Goal: Task Accomplishment & Management: Manage account settings

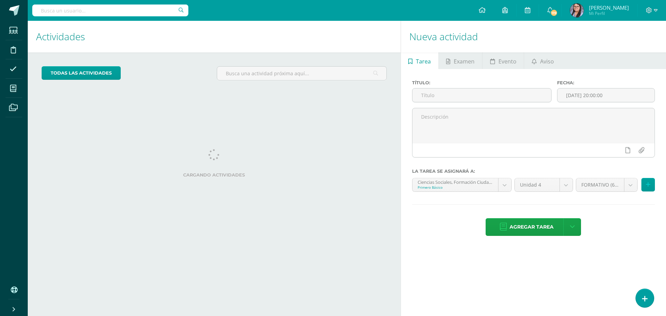
drag, startPoint x: 0, startPoint y: 0, endPoint x: 143, endPoint y: 110, distance: 180.4
click at [143, 110] on div "Actividades Actividad todas las Actividades No tienes actividades Échale un vis…" at bounding box center [213, 168] width 376 height 295
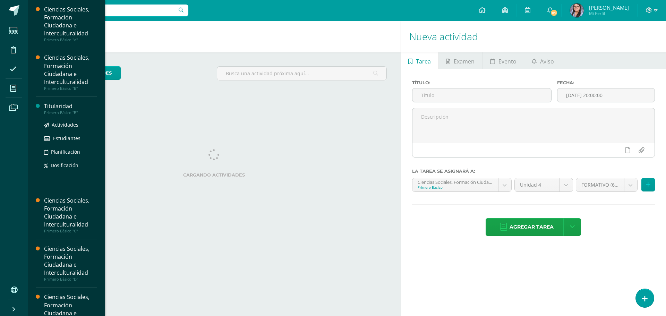
click at [53, 106] on div "Titularidad" at bounding box center [70, 106] width 53 height 8
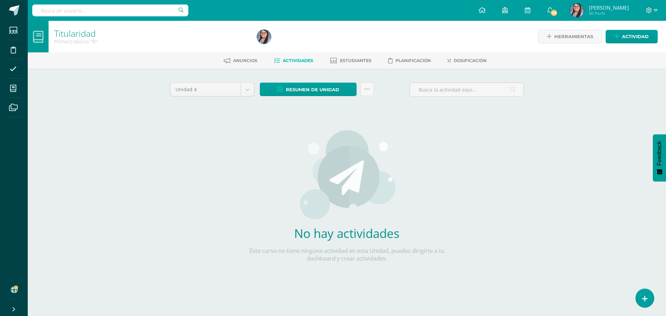
click at [476, 205] on div "Unidad 4 Unidad 1 Unidad 2 Unidad 3 Unidad 4 Resumen de unidad Descargar como H…" at bounding box center [347, 184] width 360 height 202
click at [644, 296] on icon at bounding box center [645, 299] width 6 height 8
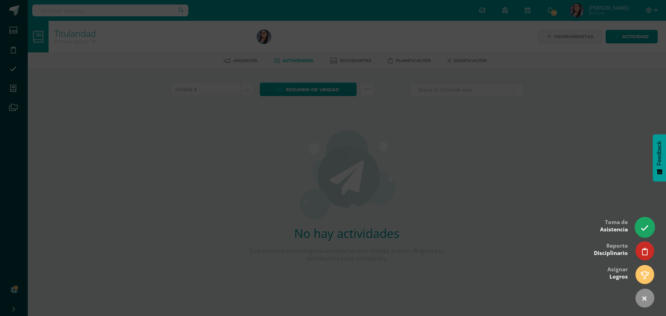
click at [640, 226] on link at bounding box center [645, 227] width 20 height 20
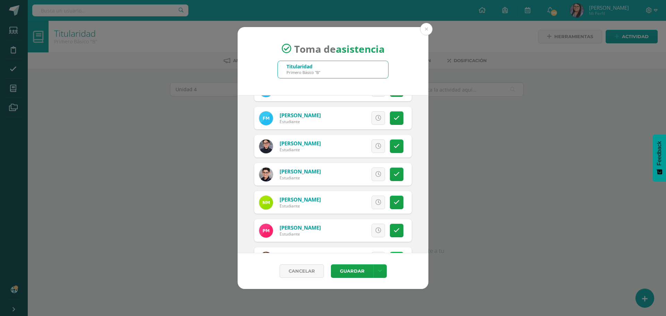
scroll to position [729, 0]
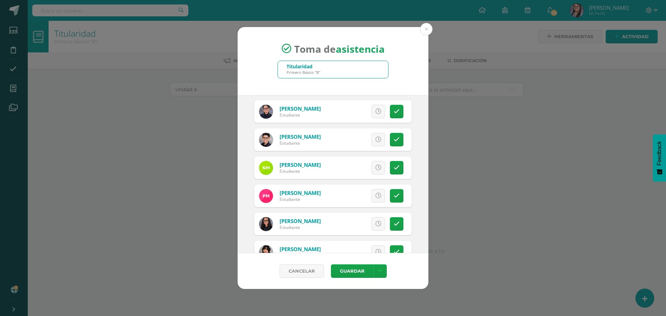
click at [376, 138] on icon at bounding box center [379, 140] width 6 height 6
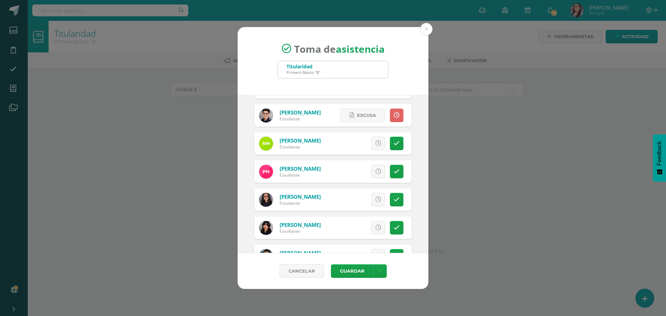
scroll to position [764, 0]
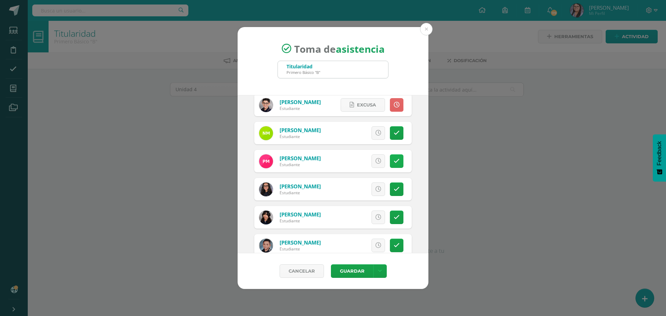
click at [395, 161] on link at bounding box center [397, 161] width 14 height 14
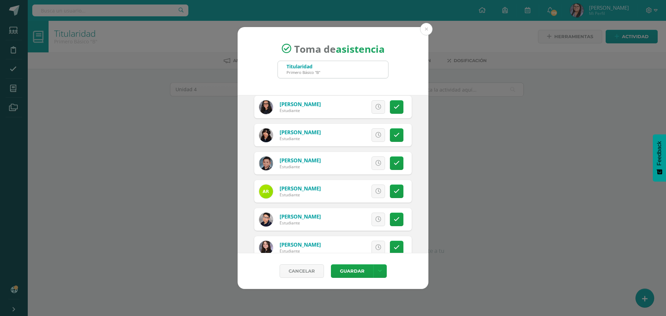
scroll to position [830, 0]
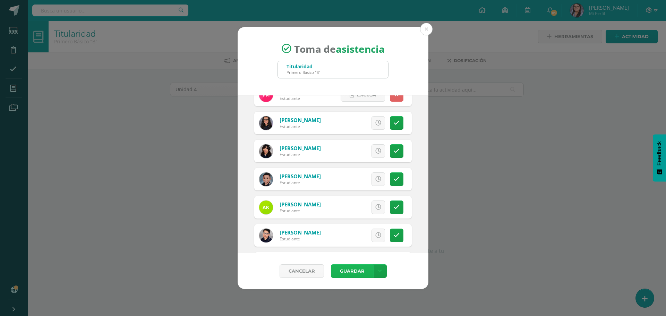
click at [363, 271] on button "Guardar" at bounding box center [352, 272] width 42 height 14
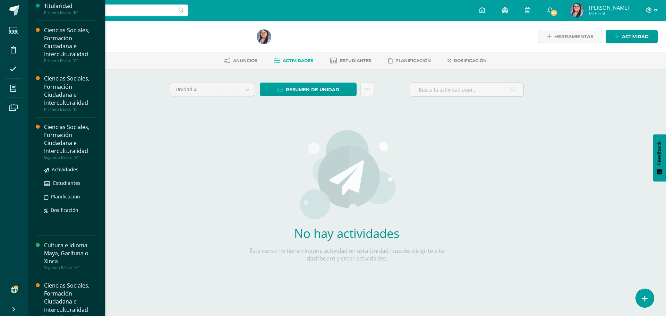
scroll to position [101, 0]
click at [70, 144] on div "Ciencias Sociales, Formación Ciudadana e Interculturalidad" at bounding box center [70, 139] width 53 height 32
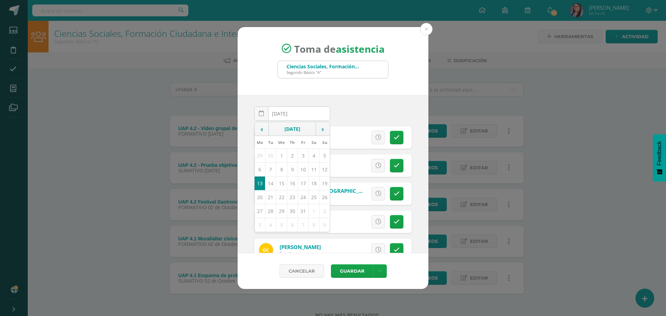
click at [360, 98] on div "2025-10-13 October, 2025 Mo Tu We Th Fr Sa Su 29 30 1 2 3 4 5 6 7 8 9 10 11 12 …" at bounding box center [333, 174] width 191 height 158
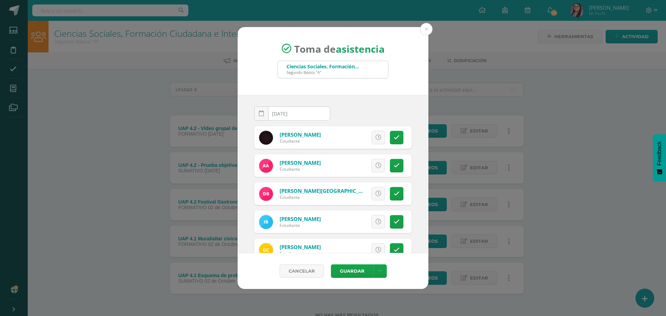
click at [361, 118] on div "2025-10-13 October, 2025 Mo Tu We Th Fr Sa Su 29 30 1 2 3 4 5 6 7 8 9 10 11 12 …" at bounding box center [333, 117] width 163 height 20
click at [146, 47] on div "Toma de asistencia Ciencias Sociales, Formación Ciudadana e Interculturalidad S…" at bounding box center [333, 158] width 661 height 262
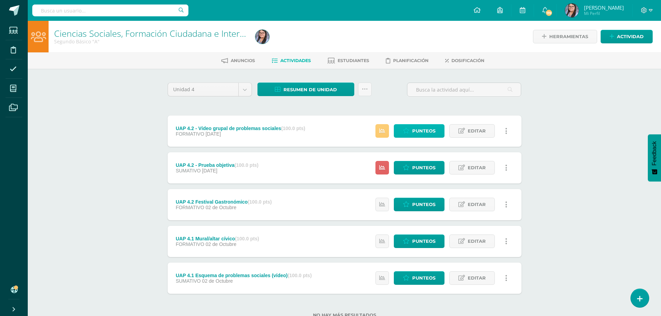
click at [418, 132] on span "Punteos" at bounding box center [423, 131] width 23 height 13
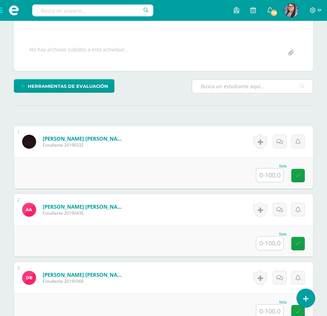
scroll to position [124, 0]
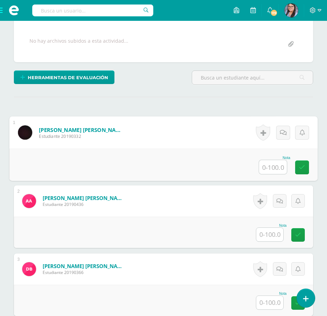
click at [266, 166] on input "text" at bounding box center [273, 167] width 28 height 14
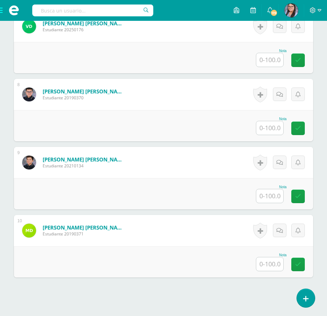
scroll to position [677, 0]
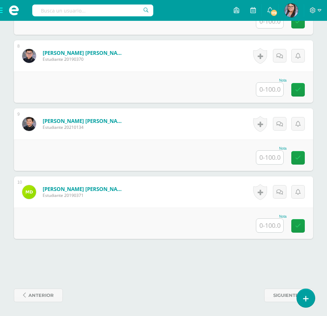
click at [271, 229] on input "text" at bounding box center [270, 226] width 27 height 14
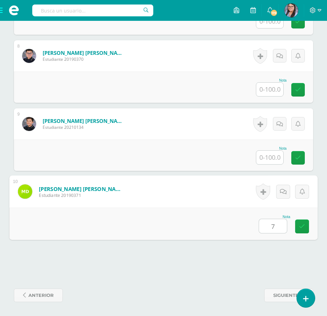
type input "70"
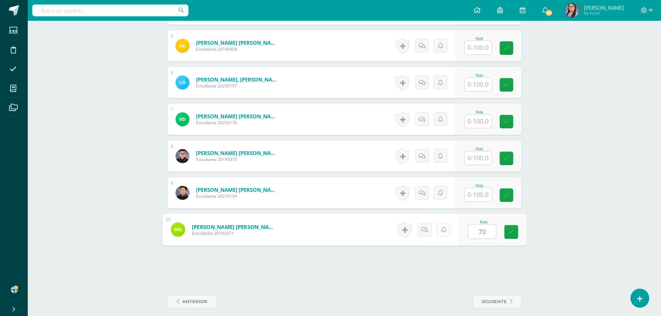
scroll to position [364, 0]
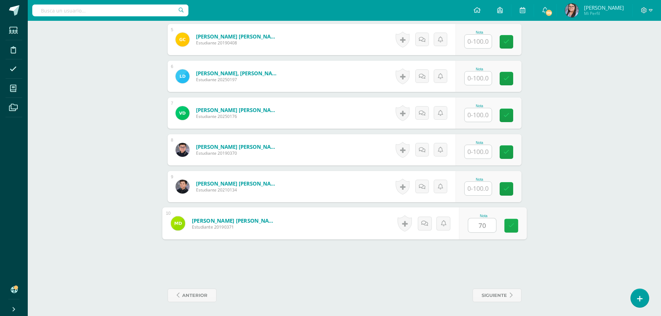
click at [514, 232] on link at bounding box center [511, 226] width 14 height 14
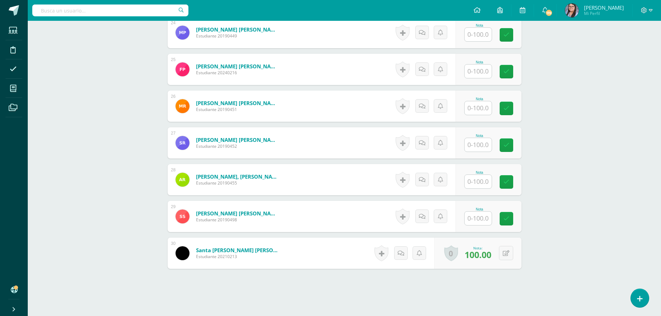
scroll to position [1100, 0]
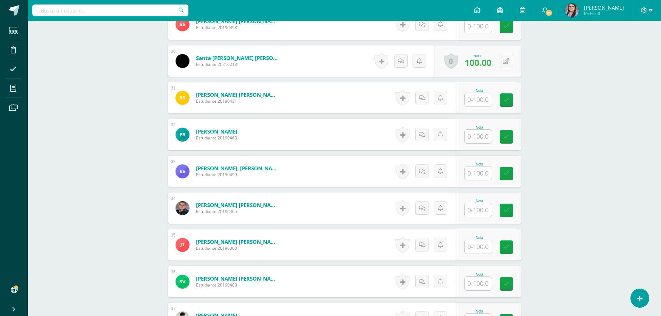
scroll to position [1262, 0]
click at [478, 132] on input "text" at bounding box center [478, 137] width 27 height 14
type input "70"
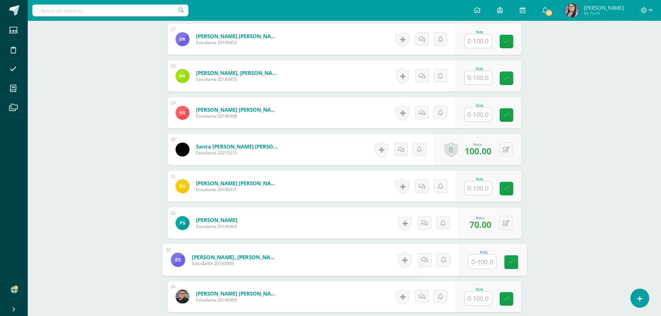
scroll to position [1158, 0]
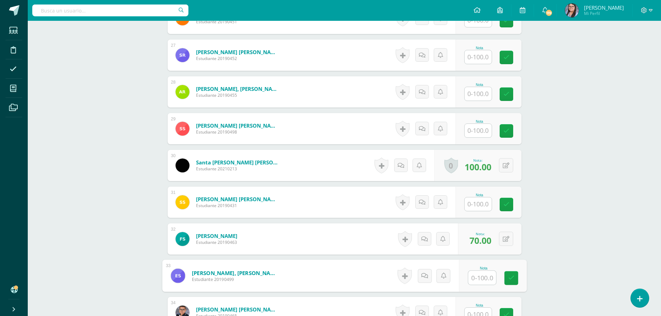
click at [477, 94] on input "text" at bounding box center [478, 94] width 27 height 14
type input "1"
type input "4"
type input "70"
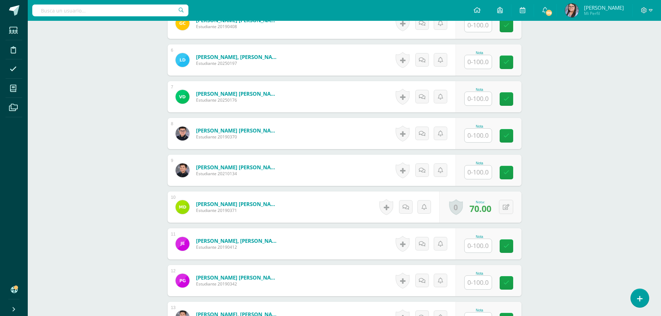
scroll to position [256, 0]
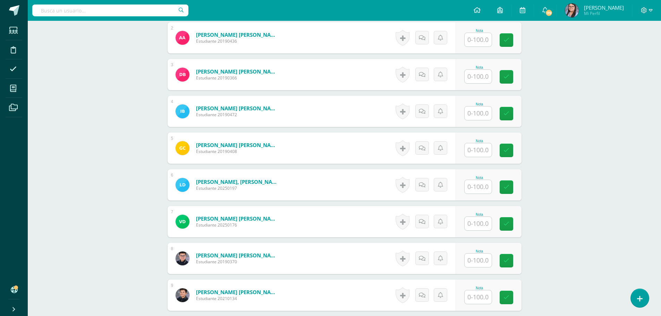
click at [477, 222] on input "text" at bounding box center [478, 224] width 27 height 14
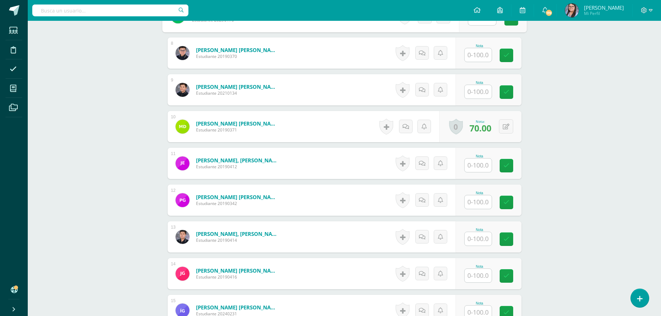
scroll to position [464, 0]
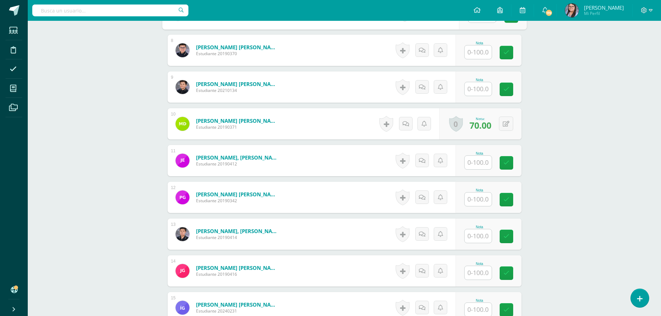
type input "50"
click at [484, 193] on input "text" at bounding box center [482, 200] width 28 height 14
type input "50"
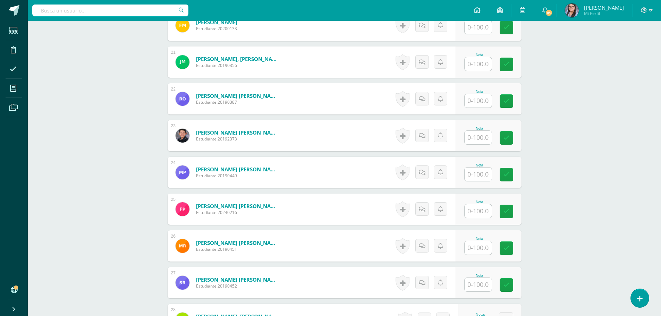
scroll to position [985, 0]
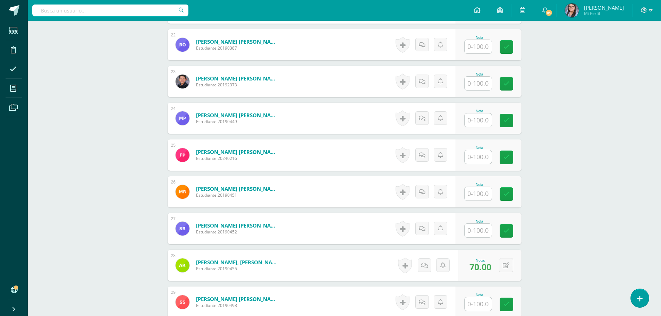
click at [488, 231] on input "text" at bounding box center [478, 231] width 27 height 14
type input "50"
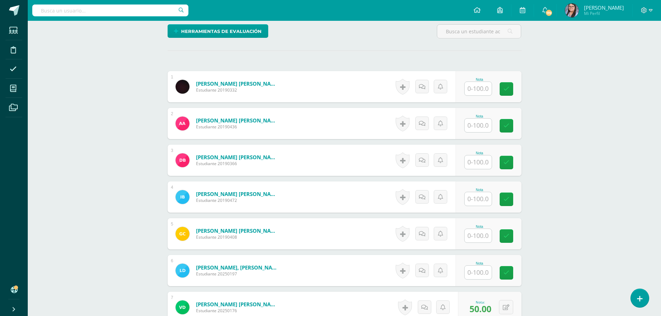
scroll to position [82, 0]
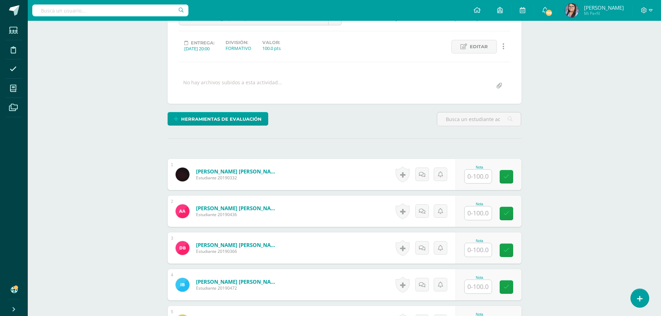
click at [475, 212] on input "text" at bounding box center [478, 214] width 27 height 14
type input "50"
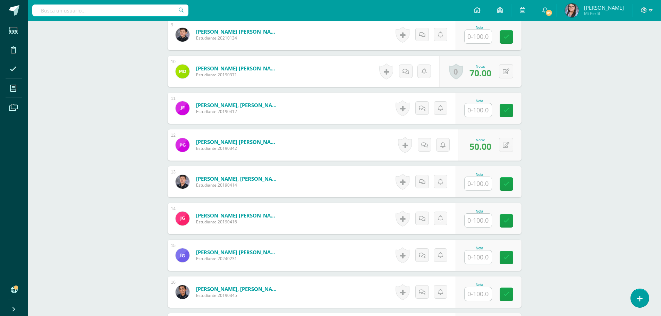
scroll to position [534, 0]
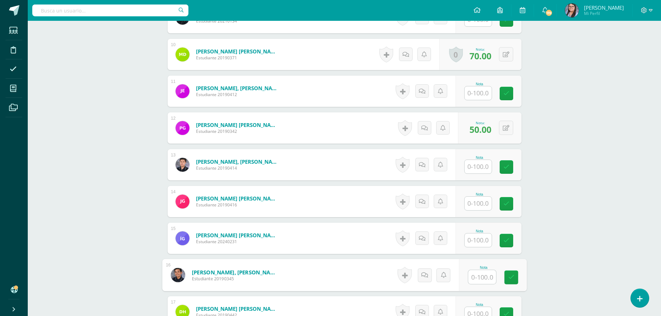
click at [471, 277] on input "text" at bounding box center [482, 277] width 28 height 14
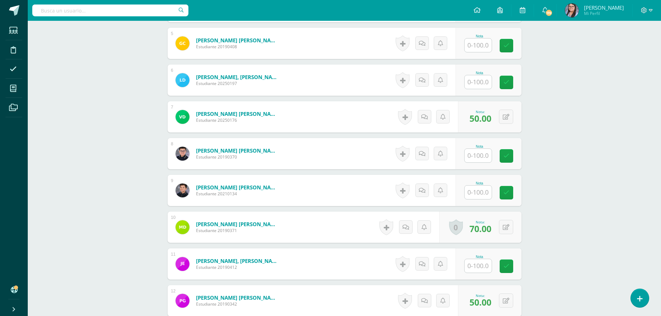
scroll to position [360, 0]
type input "95"
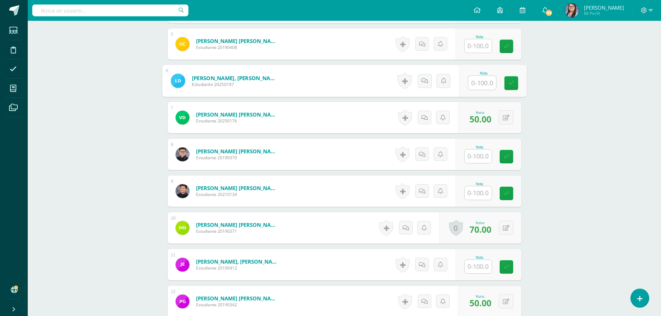
click at [487, 85] on input "text" at bounding box center [482, 83] width 28 height 14
type input "95"
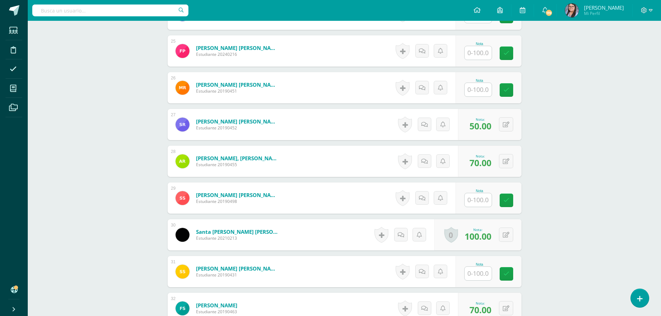
scroll to position [1158, 0]
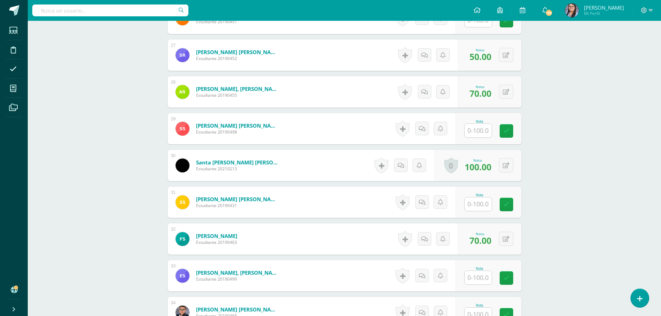
click at [483, 203] on input "text" at bounding box center [478, 205] width 27 height 14
type input "95"
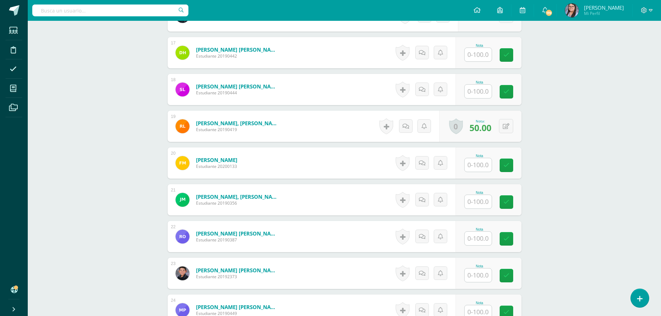
scroll to position [776, 0]
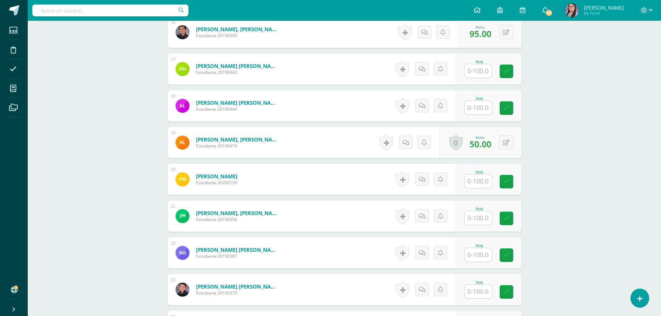
click at [482, 224] on input "text" at bounding box center [478, 218] width 27 height 14
type input "95"
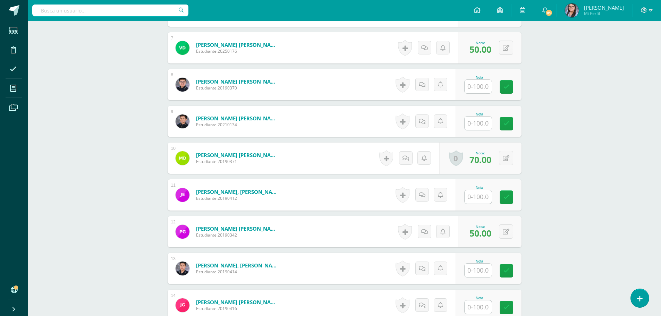
scroll to position [429, 0]
click at [471, 128] on input "text" at bounding box center [478, 124] width 27 height 14
type input "95"
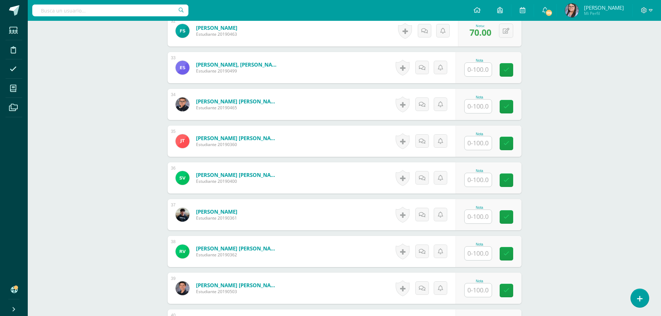
scroll to position [1471, 0]
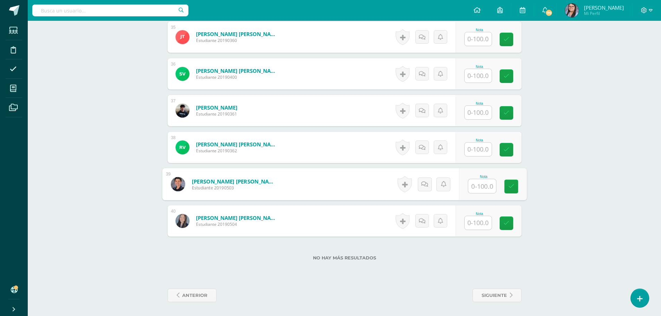
click at [486, 186] on input "text" at bounding box center [482, 186] width 28 height 14
type input "95"
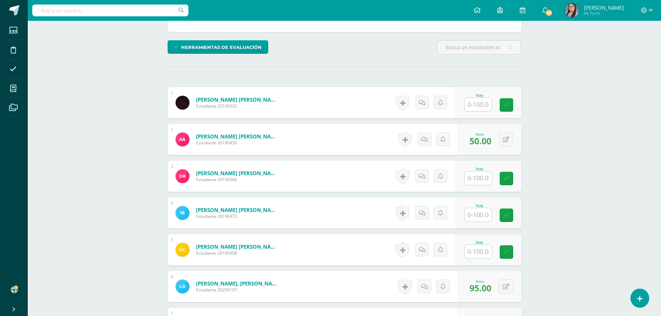
scroll to position [152, 0]
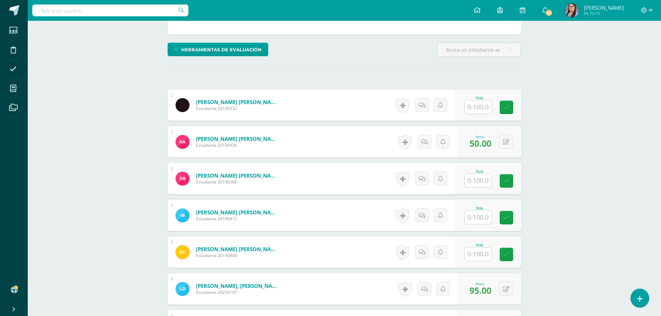
click at [475, 105] on input "text" at bounding box center [478, 107] width 27 height 14
type input "100"
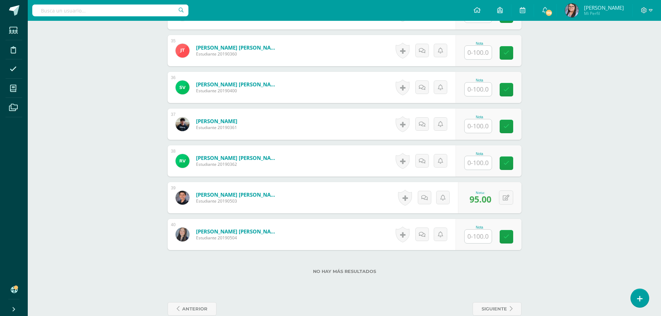
scroll to position [1471, 0]
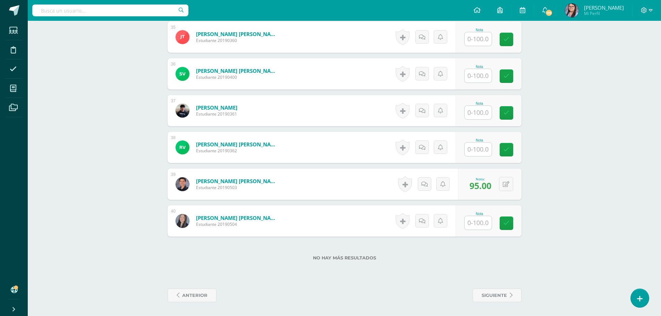
click at [472, 150] on input "text" at bounding box center [478, 150] width 27 height 14
type input "100"
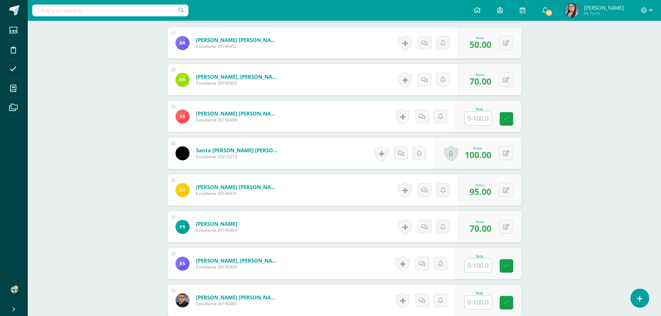
scroll to position [1158, 0]
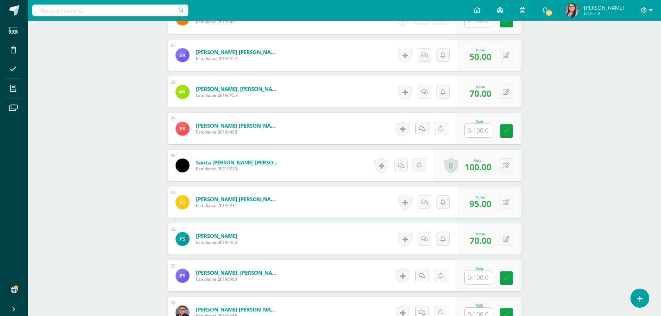
click at [487, 282] on input "text" at bounding box center [478, 278] width 27 height 14
type input "100"
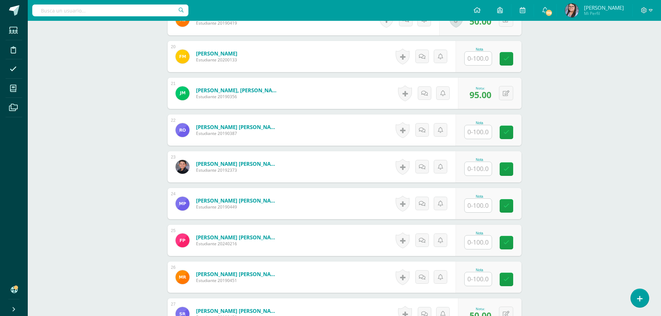
scroll to position [886, 0]
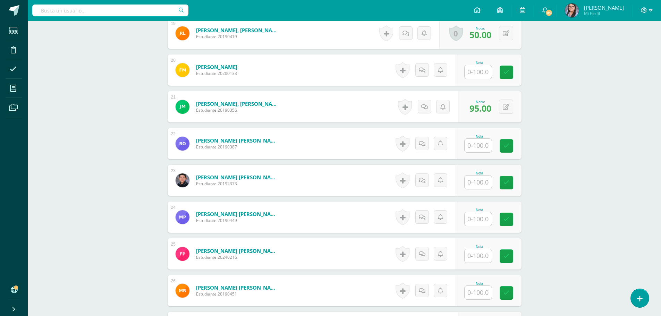
click at [468, 182] on input "text" at bounding box center [478, 183] width 27 height 14
type input "100"
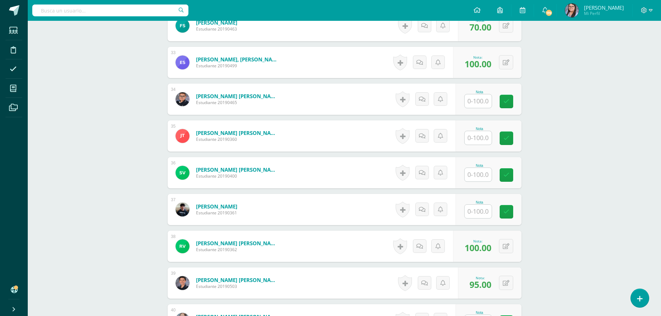
scroll to position [1471, 0]
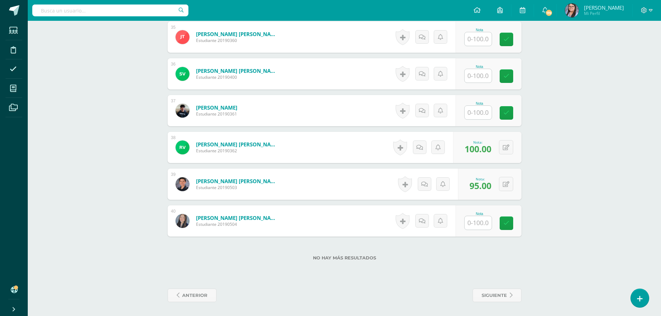
click at [483, 76] on input "text" at bounding box center [478, 76] width 27 height 14
type input "50"
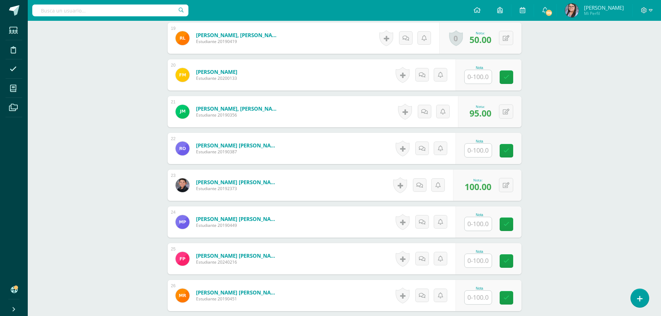
scroll to position [881, 0]
click at [483, 156] on input "text" at bounding box center [478, 151] width 27 height 14
type input "50"
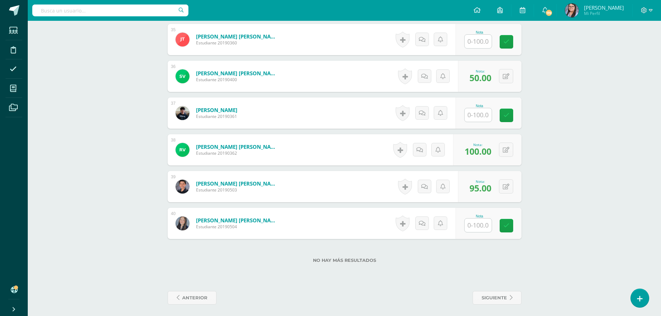
scroll to position [1471, 0]
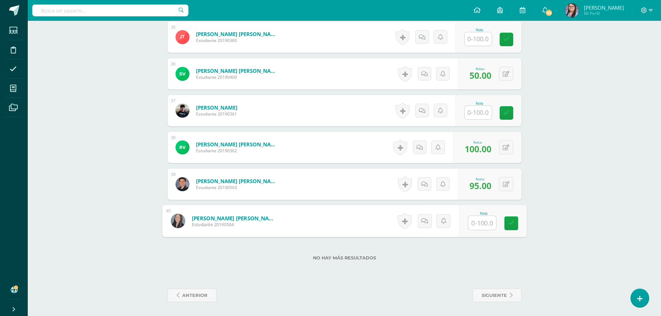
click at [479, 226] on input "text" at bounding box center [482, 223] width 28 height 14
type input "50"
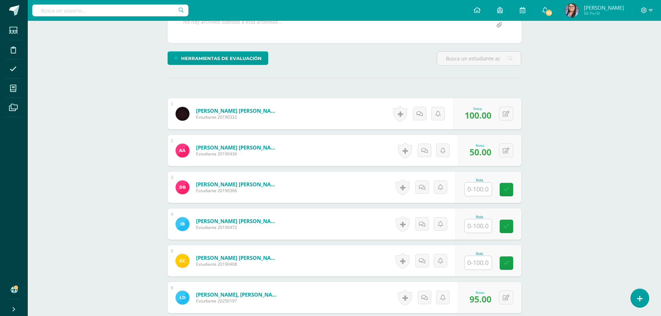
scroll to position [221, 0]
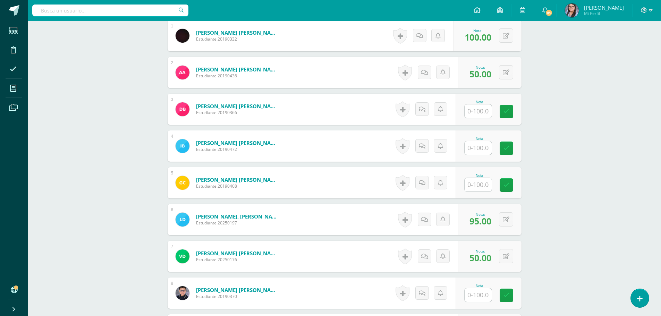
click at [484, 111] on input "text" at bounding box center [478, 111] width 27 height 14
type input "50"
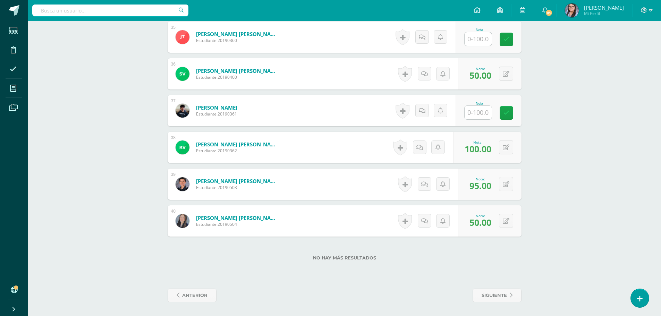
scroll to position [1401, 0]
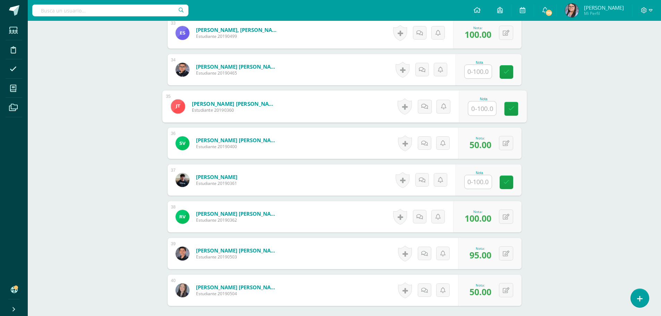
click at [478, 111] on input "text" at bounding box center [482, 109] width 28 height 14
type input "100"
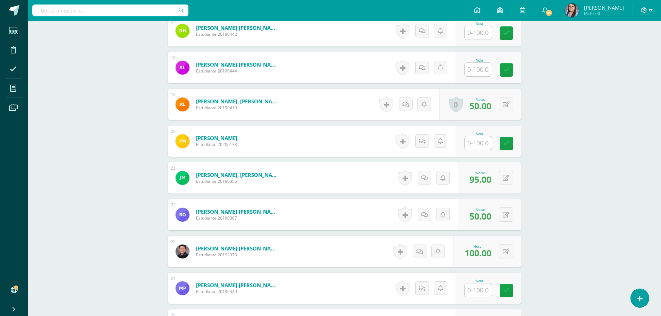
scroll to position [811, 0]
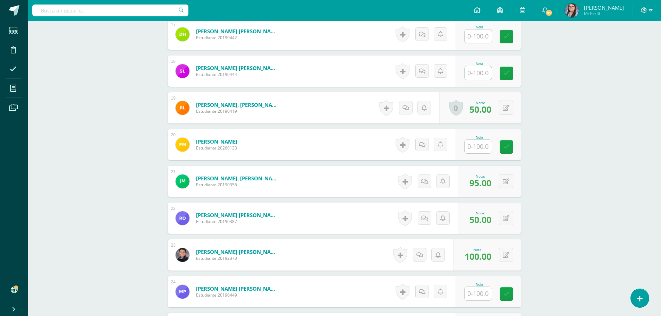
click at [484, 148] on input "text" at bounding box center [478, 147] width 27 height 14
type input "100"
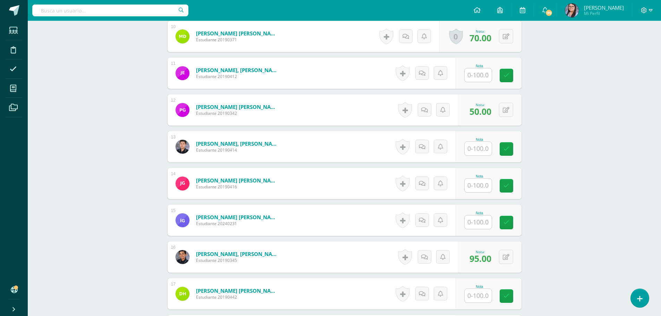
scroll to position [534, 0]
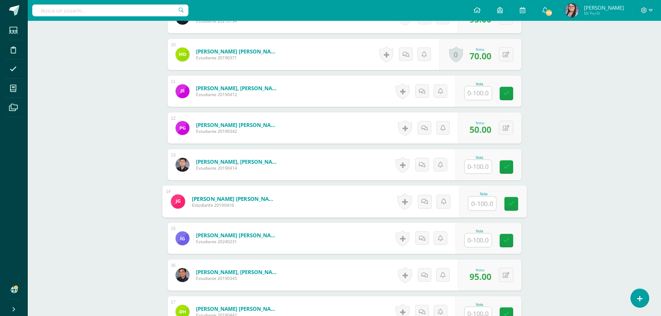
click at [483, 203] on input "text" at bounding box center [482, 204] width 28 height 14
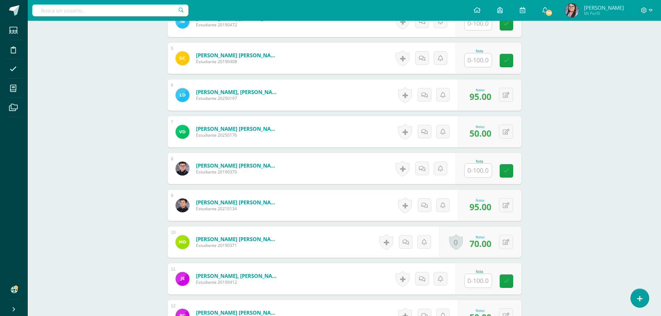
scroll to position [325, 0]
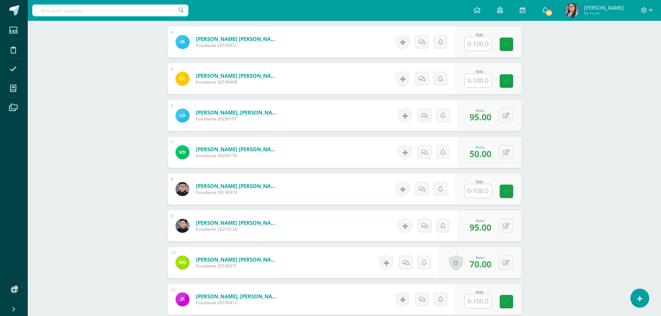
type input "100"
click at [474, 79] on input "text" at bounding box center [478, 81] width 27 height 14
type input "100"
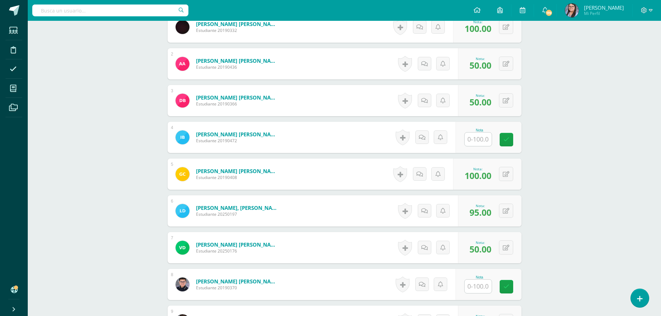
scroll to position [221, 0]
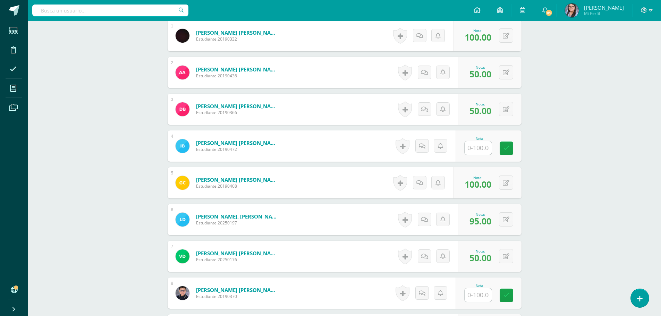
click at [478, 149] on input "text" at bounding box center [478, 148] width 27 height 14
type input "100"
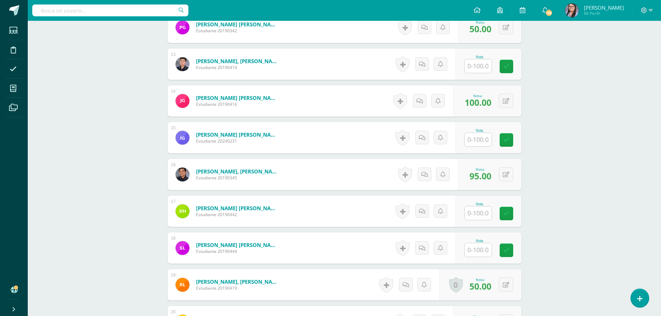
scroll to position [672, 0]
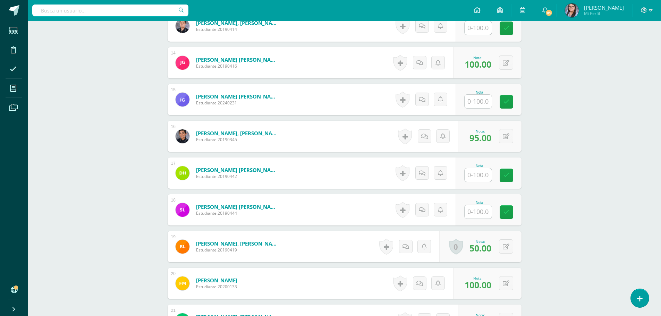
click at [478, 173] on input "text" at bounding box center [478, 175] width 27 height 14
type input "100"
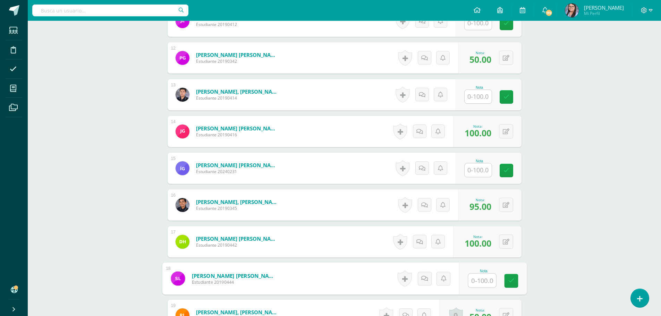
scroll to position [603, 0]
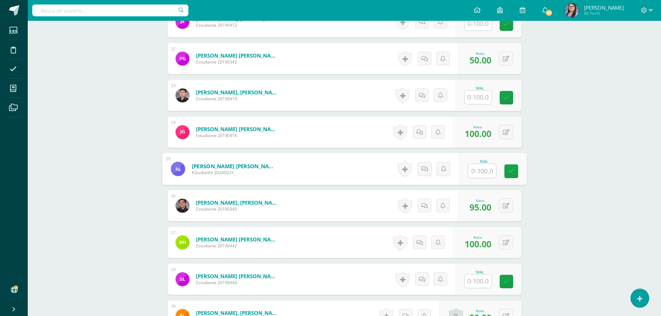
click at [480, 175] on input "text" at bounding box center [482, 171] width 28 height 14
type input "50"
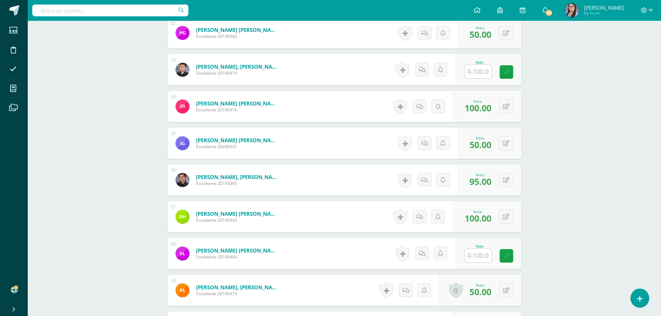
scroll to position [707, 0]
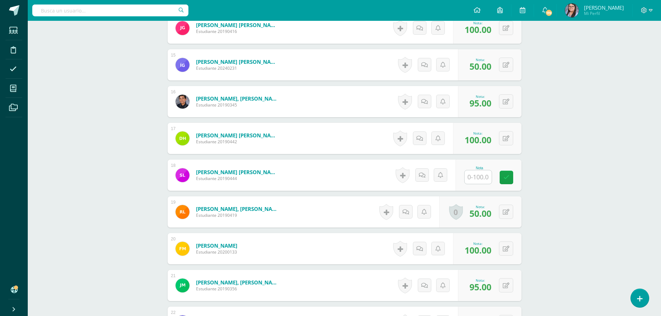
click at [492, 175] on div "Nota" at bounding box center [479, 175] width 31 height 18
click at [470, 175] on input "text" at bounding box center [478, 177] width 27 height 14
type input "50"
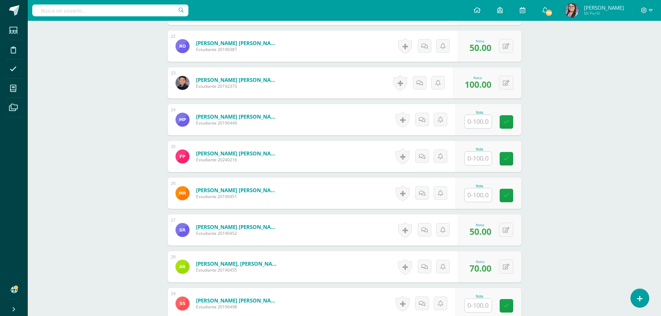
scroll to position [985, 0]
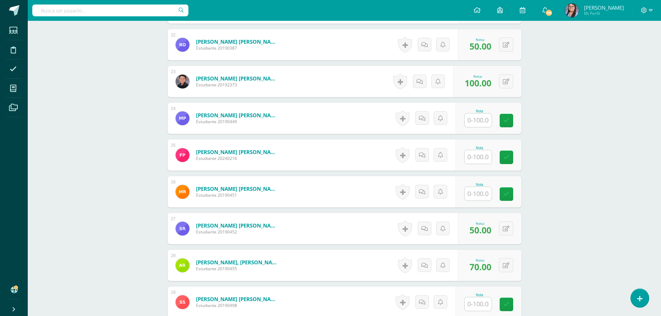
click at [472, 157] on input "text" at bounding box center [478, 157] width 27 height 14
type input "50"
click at [481, 117] on input "text" at bounding box center [482, 121] width 28 height 14
type input "50"
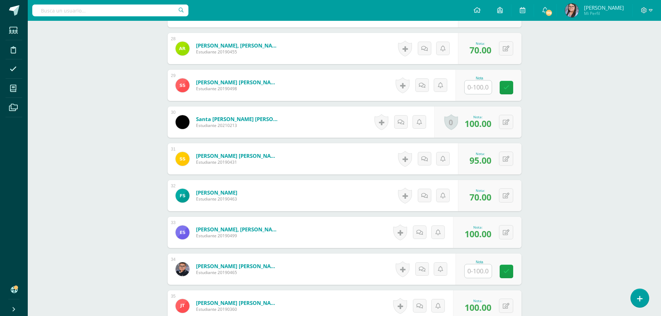
scroll to position [1193, 0]
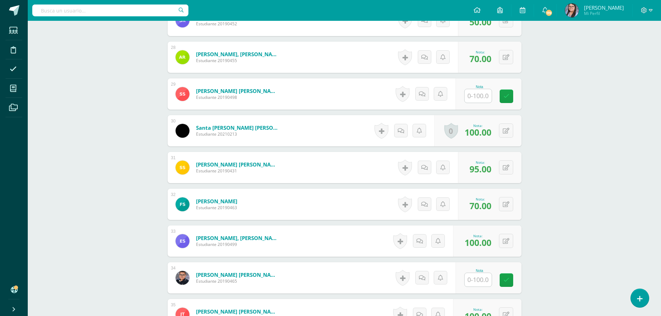
click at [473, 93] on input "text" at bounding box center [478, 96] width 27 height 14
type input "50"
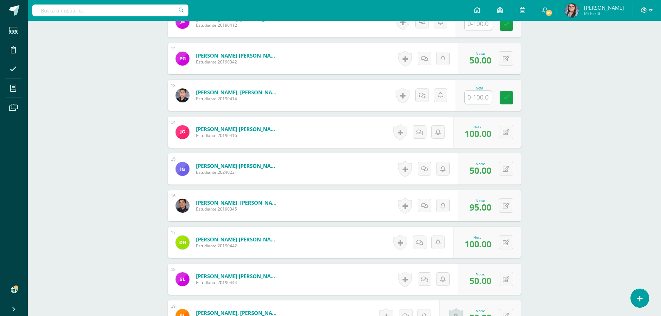
scroll to position [429, 0]
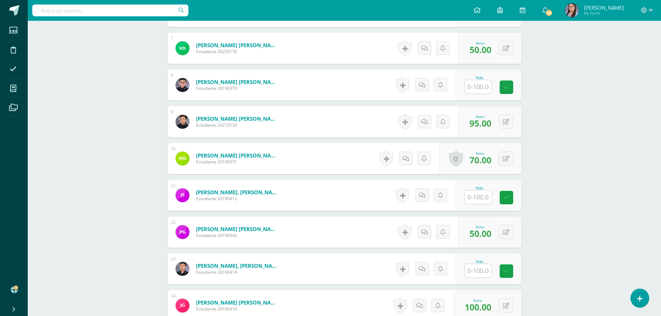
click at [473, 93] on input "text" at bounding box center [478, 87] width 27 height 14
type input "90"
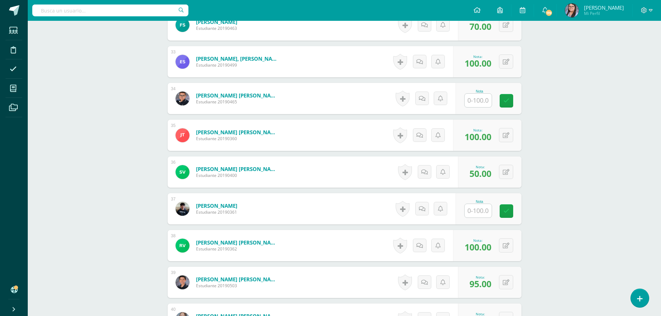
scroll to position [1401, 0]
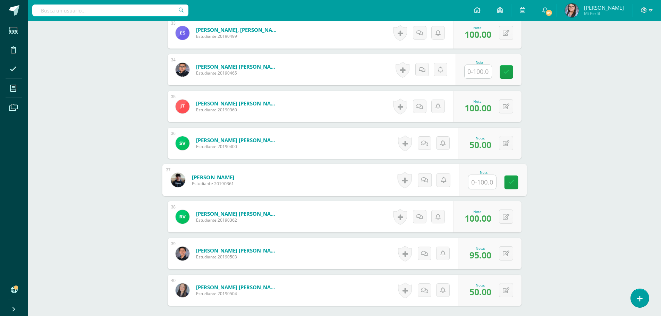
click at [482, 178] on input "text" at bounding box center [482, 182] width 28 height 14
type input "90"
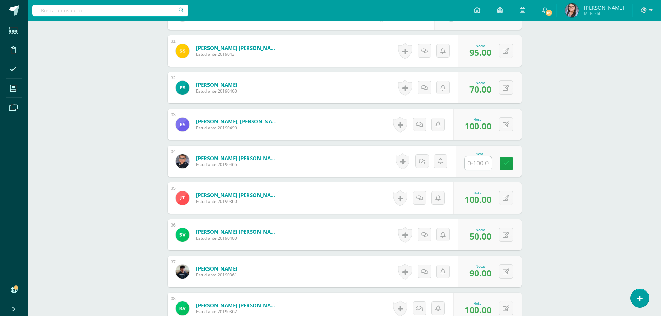
scroll to position [1297, 0]
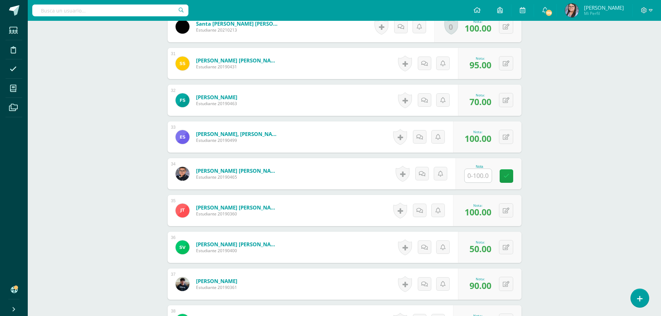
click at [484, 180] on input "text" at bounding box center [478, 176] width 27 height 14
type input "90"
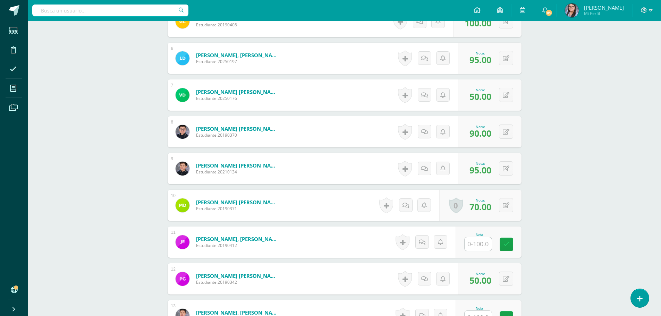
scroll to position [395, 0]
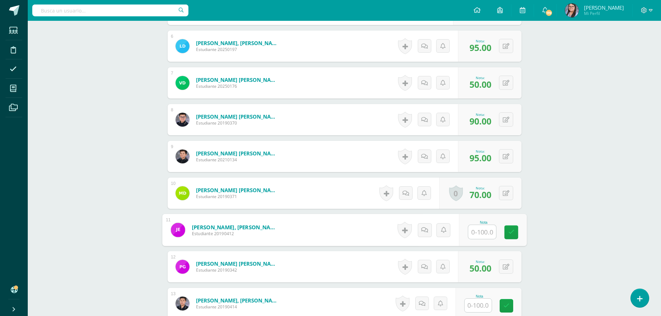
click at [484, 234] on input "text" at bounding box center [482, 232] width 28 height 14
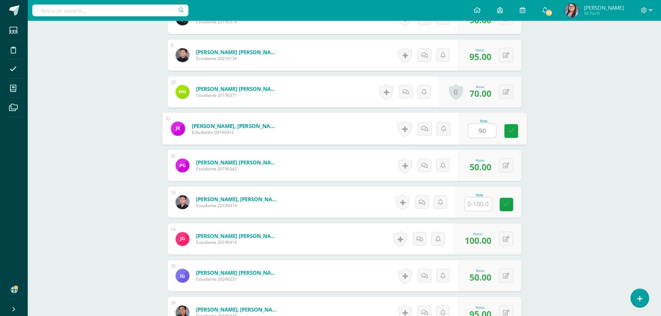
scroll to position [499, 0]
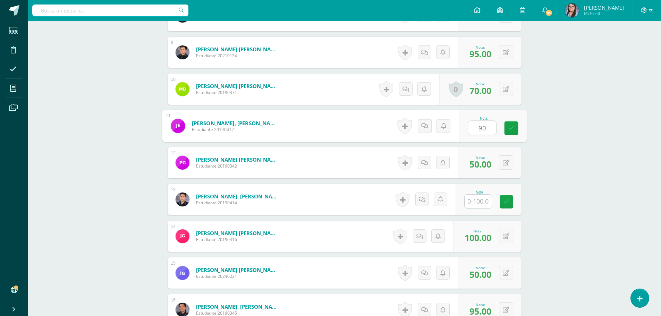
type input "90"
click at [476, 198] on input "text" at bounding box center [482, 202] width 28 height 14
type input "90"
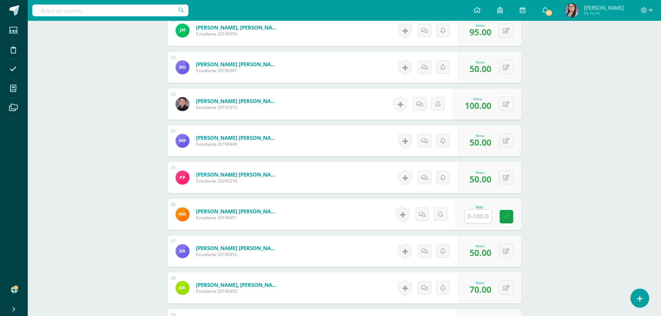
scroll to position [1054, 0]
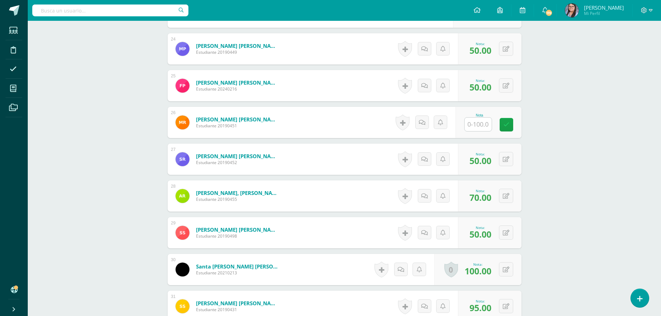
click at [474, 118] on input "text" at bounding box center [478, 125] width 27 height 14
type input "50"
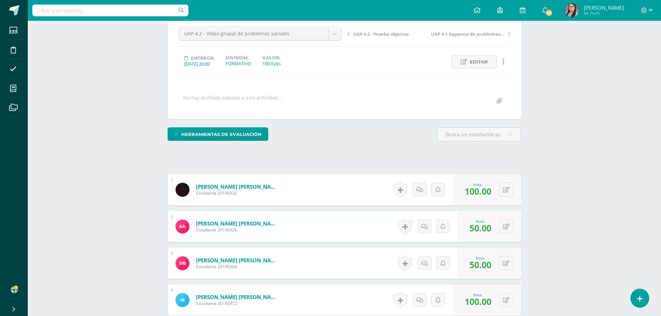
scroll to position [0, 0]
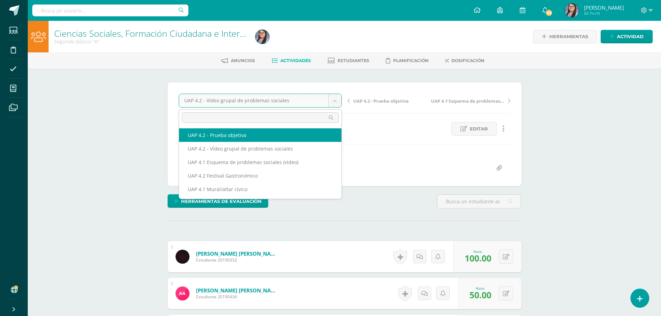
select select "/dashboard/teacher/grade-activity/227395/"
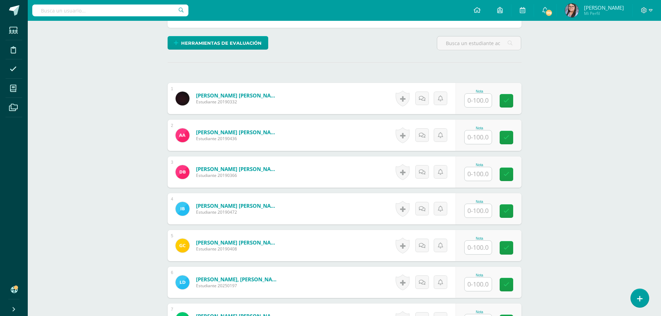
scroll to position [159, 0]
click at [478, 98] on input "text" at bounding box center [482, 100] width 28 height 14
type input "72"
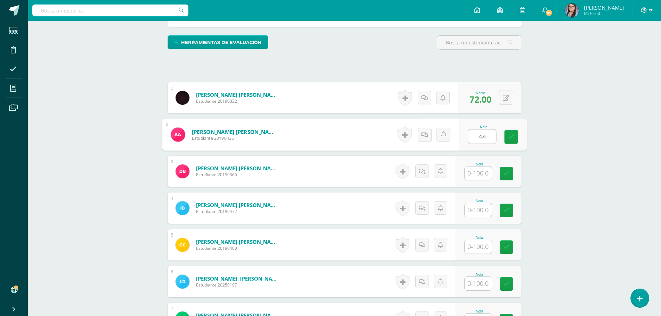
type input "44"
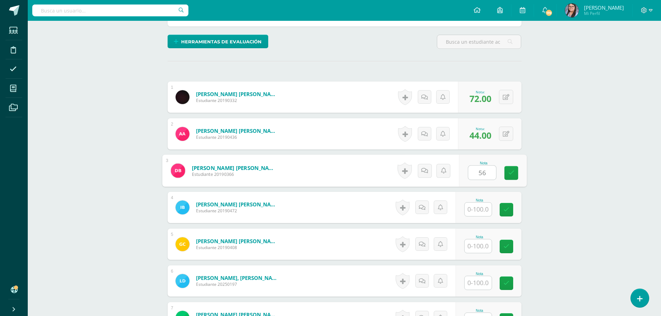
type input "56"
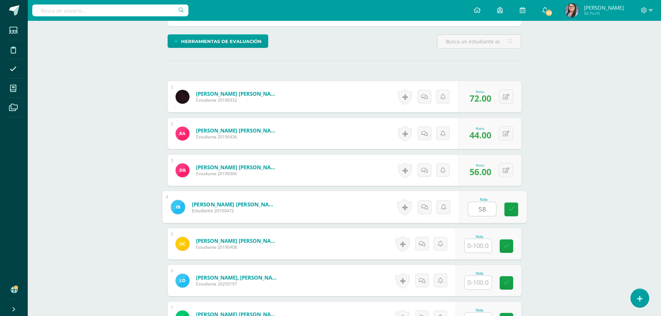
type input "58"
type input "54"
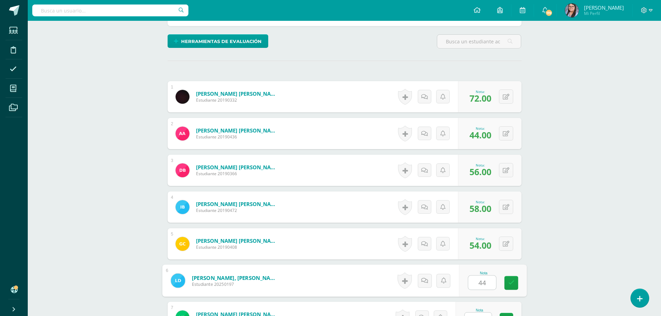
type input "44"
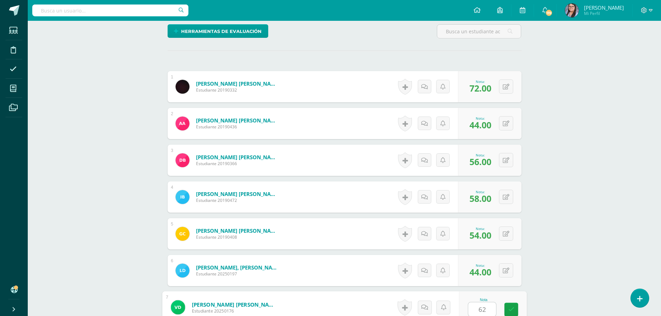
type input "62"
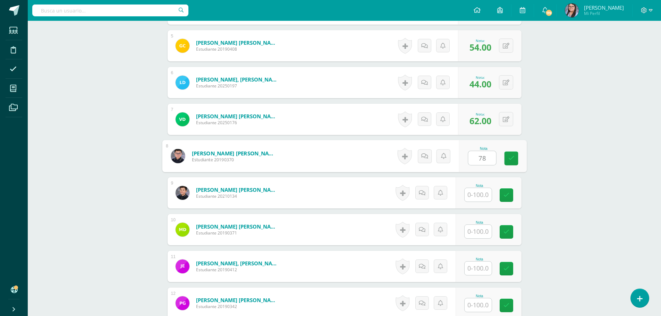
type input "78"
type input "60"
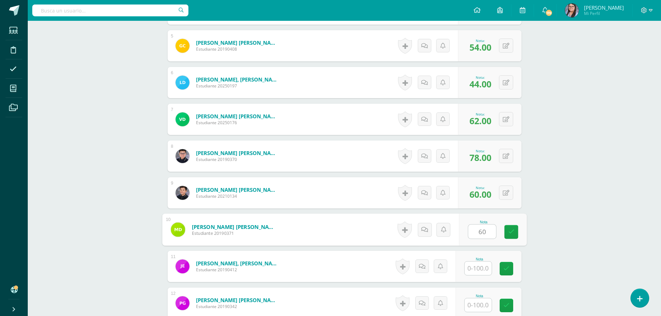
type input "60"
type input "44"
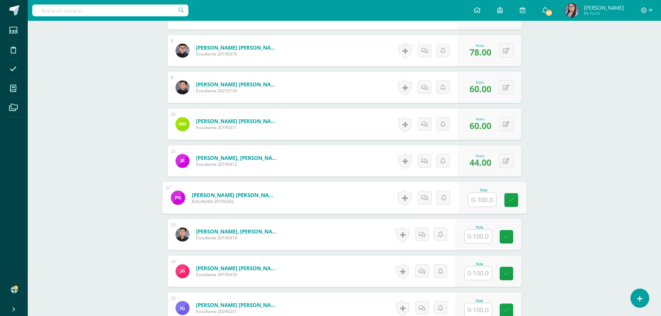
scroll to position [532, 0]
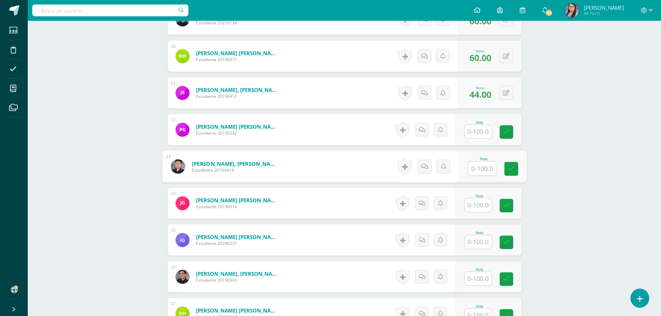
click at [475, 163] on input "text" at bounding box center [482, 169] width 28 height 14
type input "82"
type input "70"
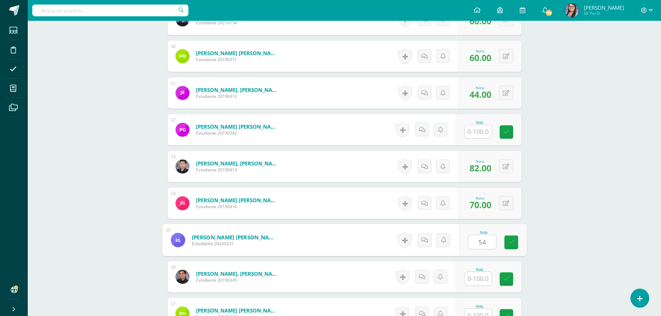
type input "54"
type input "34"
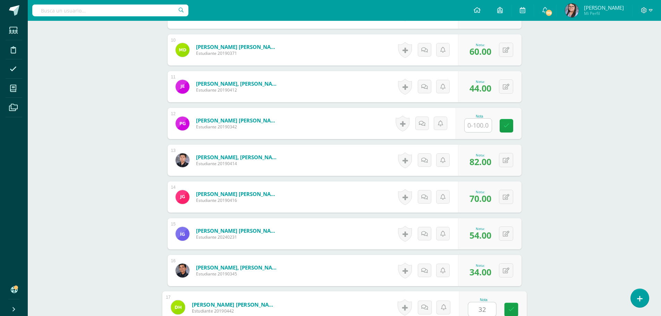
type input "32"
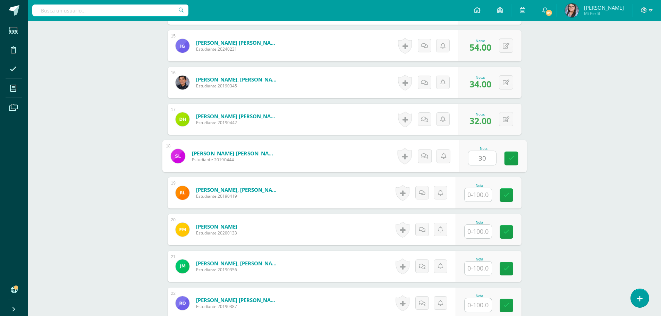
type input "30"
click at [480, 229] on input "text" at bounding box center [478, 232] width 27 height 14
type input "82"
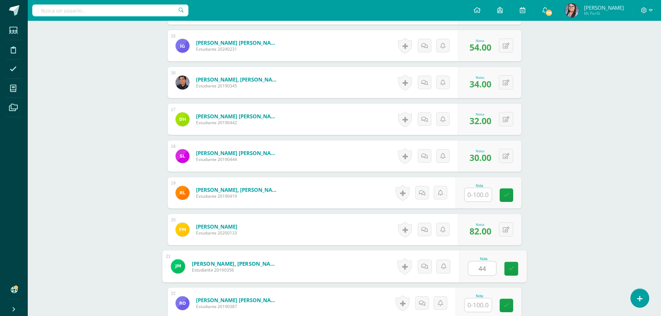
type input "44"
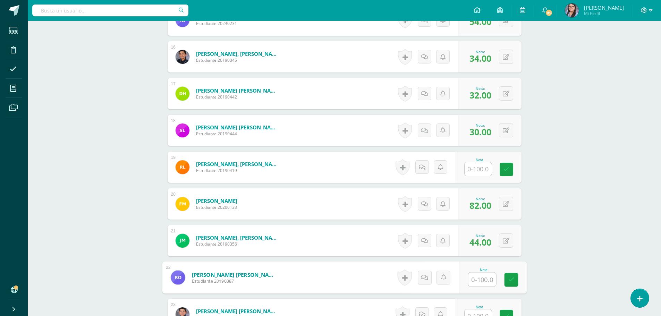
scroll to position [830, 0]
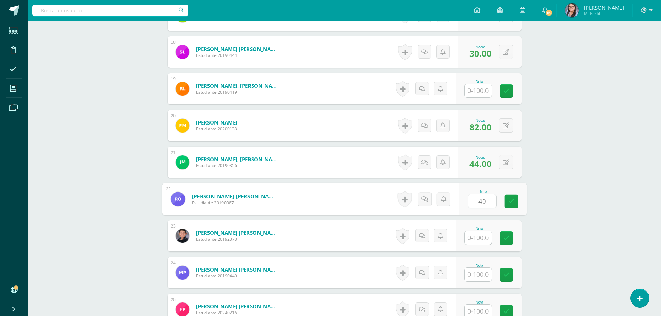
type input "40"
type input "74"
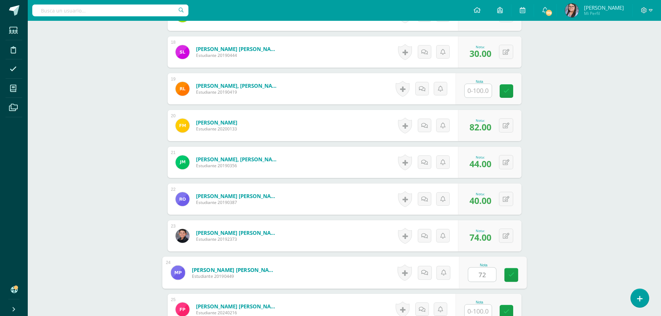
type input "72"
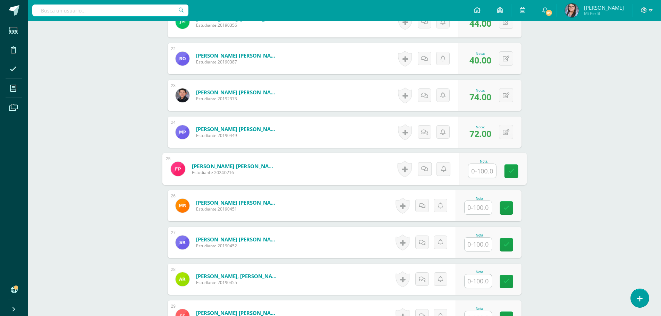
scroll to position [971, 0]
type input "60"
type input "62"
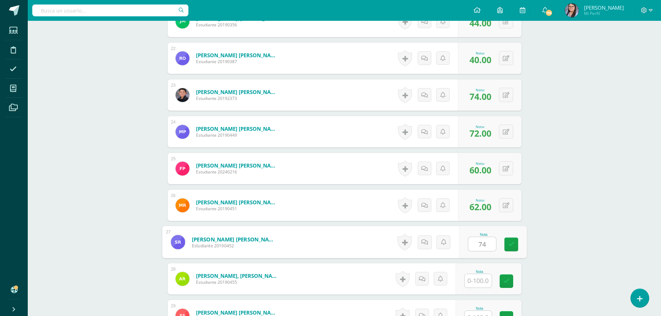
type input "74"
type input "52"
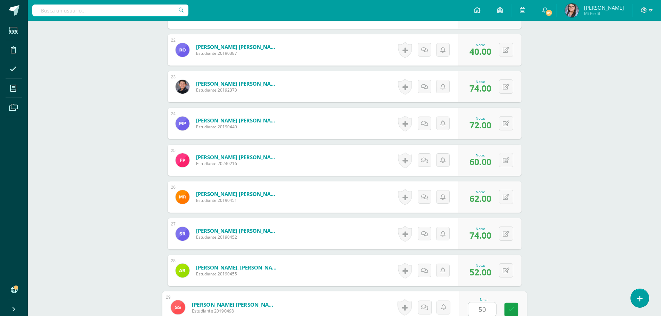
type input "50"
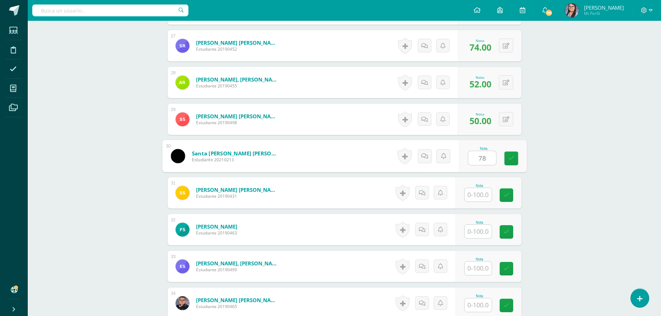
type input "78"
type input "8"
type input "40"
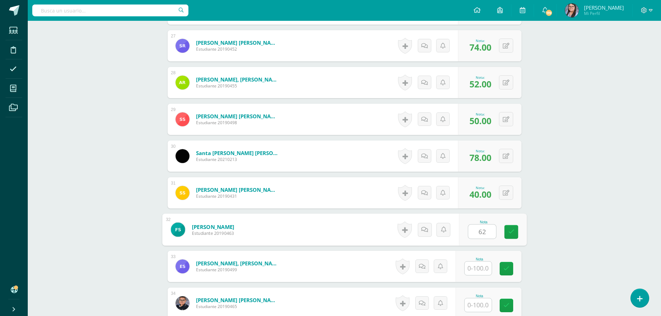
type input "62"
type input "34"
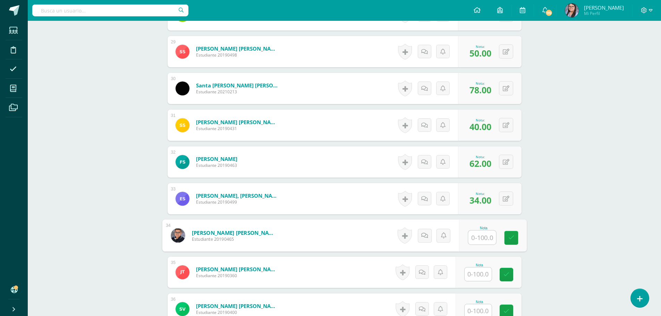
scroll to position [1237, 0]
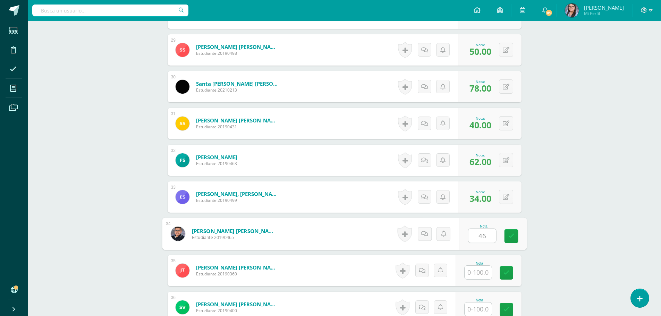
type input "46"
type input "44"
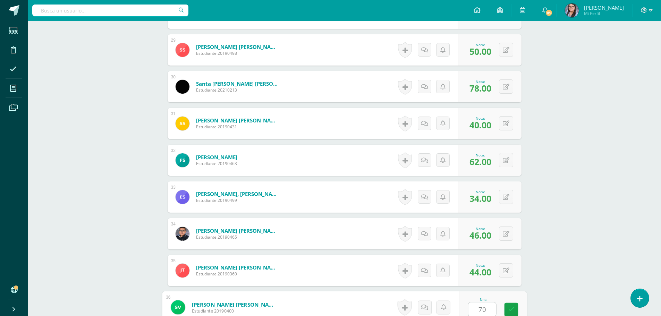
type input "70"
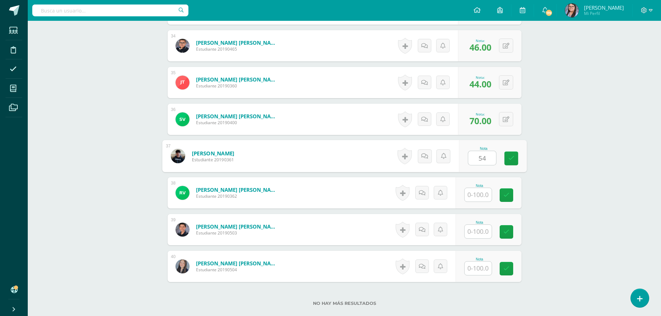
type input "54"
type input "78"
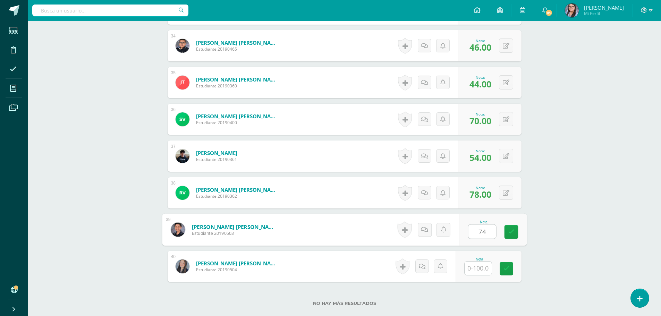
type input "74"
type input "52"
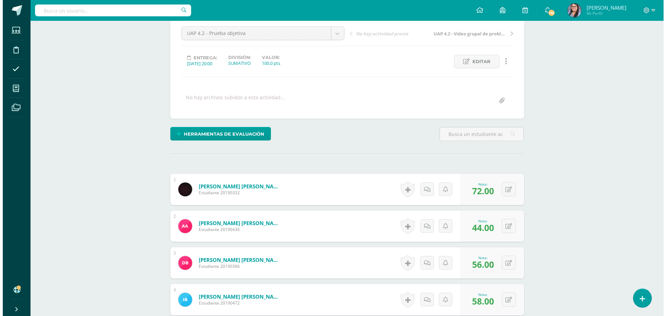
scroll to position [0, 0]
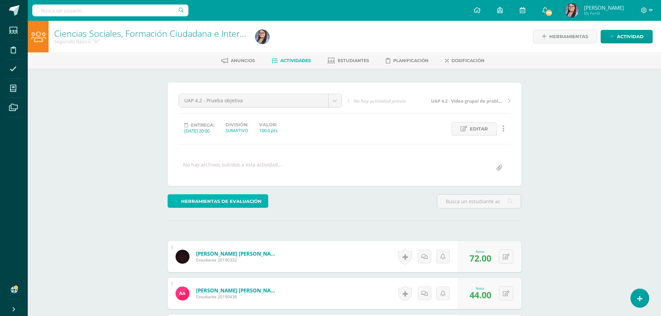
click at [201, 200] on span "Herramientas de evaluación" at bounding box center [221, 201] width 81 height 13
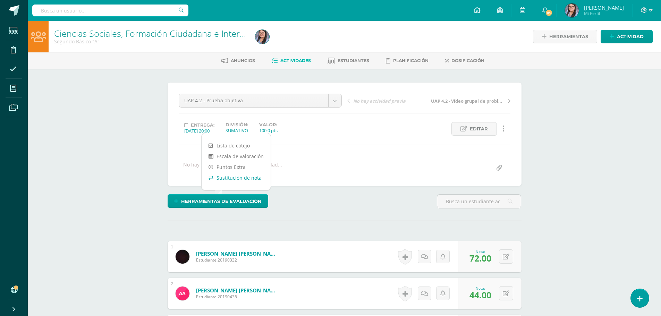
click at [226, 178] on link "Sustitución de nota" at bounding box center [236, 178] width 69 height 11
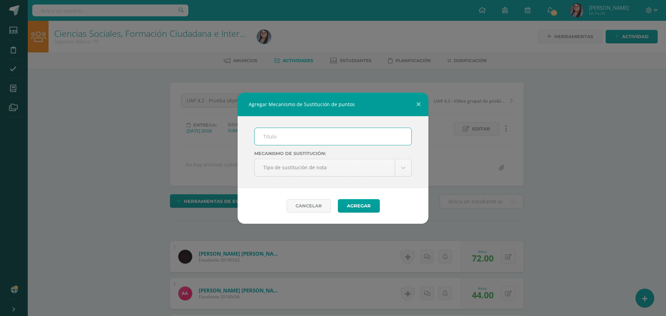
click at [328, 136] on input "text" at bounding box center [333, 136] width 157 height 17
type input "PMA"
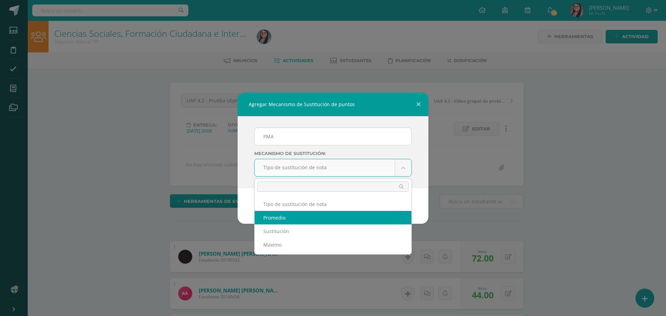
select select "average"
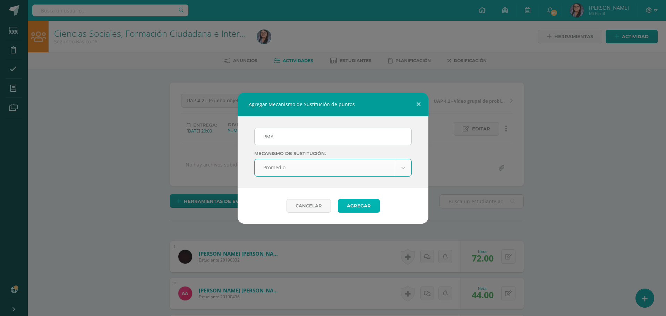
click at [362, 202] on button "Agregar" at bounding box center [359, 206] width 42 height 14
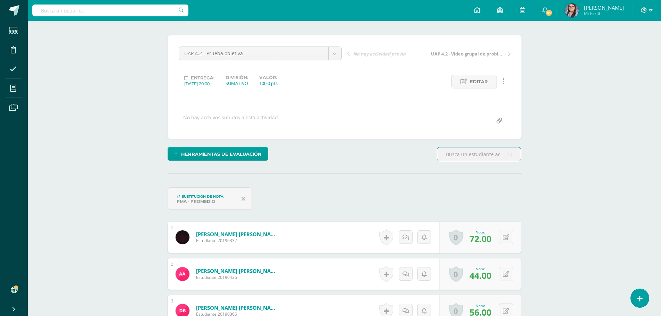
scroll to position [151, 0]
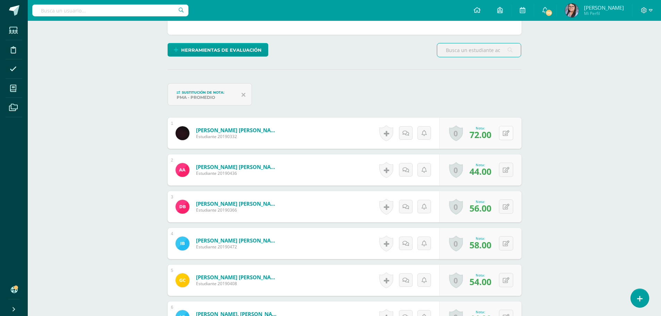
click at [508, 133] on icon at bounding box center [506, 134] width 7 height 6
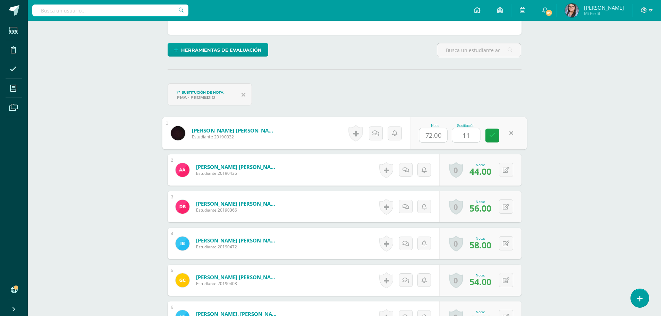
scroll to position [152, 0]
type input "100"
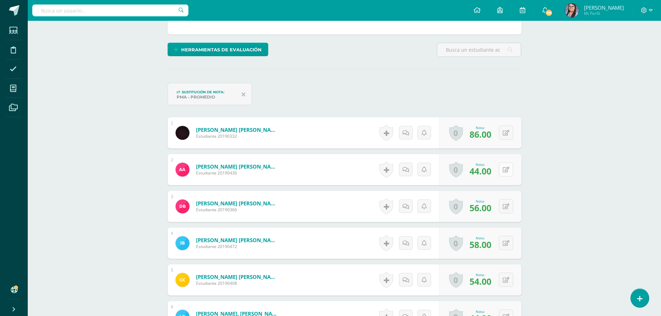
scroll to position [152, 0]
click at [503, 170] on div "0 Logros Logros obtenidos Aún no hay logros agregados Nota: 44.00" at bounding box center [480, 169] width 82 height 31
click at [507, 171] on button at bounding box center [511, 169] width 15 height 15
type input "80"
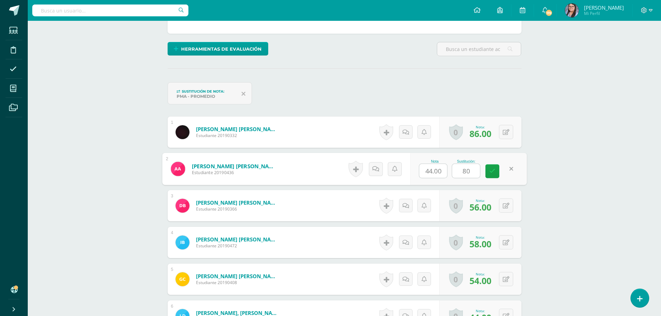
scroll to position [153, 0]
click at [504, 210] on button at bounding box center [506, 205] width 14 height 14
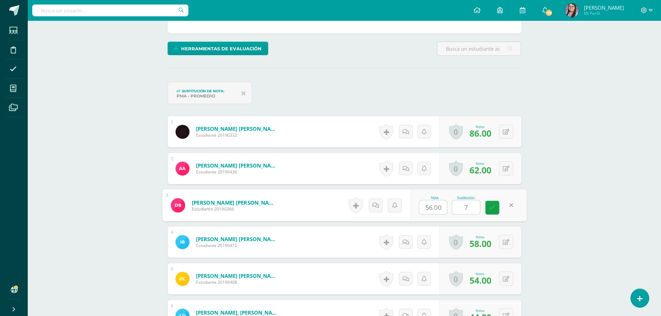
type input "75"
click at [503, 249] on div "0 Logros Logros obtenidos Aún no hay logros agregados Nota: 58.00" at bounding box center [480, 242] width 82 height 31
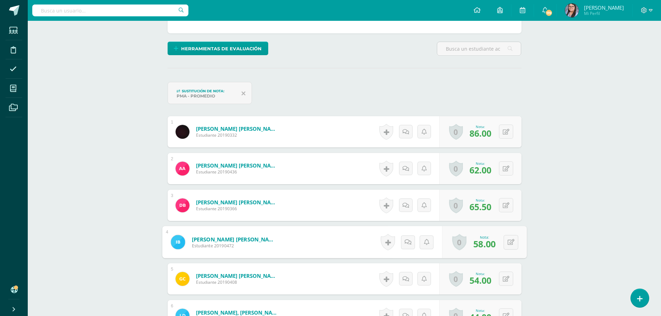
click at [516, 234] on div "0 Logros Logros obtenidos Aún no hay logros agregados Nota: 58.00" at bounding box center [484, 242] width 85 height 32
click at [498, 245] on div "0 Logros Logros obtenidos Aún no hay logros agregados Nota: 58.00" at bounding box center [480, 242] width 82 height 31
click at [504, 246] on button at bounding box center [511, 242] width 15 height 15
type input "80"
click at [506, 276] on button at bounding box center [511, 279] width 15 height 15
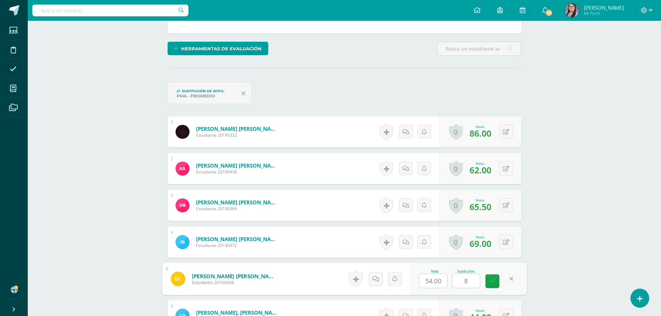
type input "80"
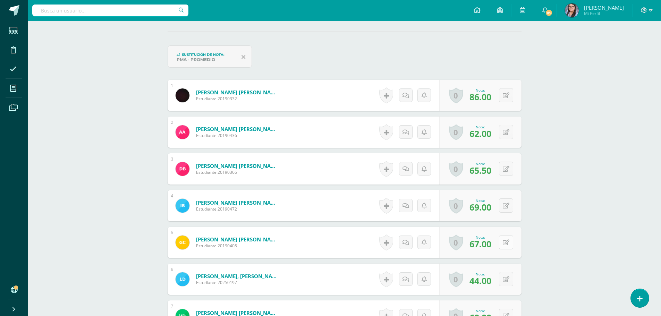
scroll to position [222, 0]
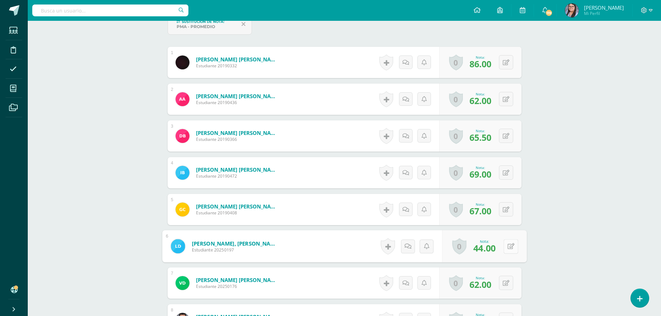
click at [507, 251] on button at bounding box center [511, 246] width 15 height 15
type input "100"
click at [502, 284] on button at bounding box center [506, 283] width 14 height 14
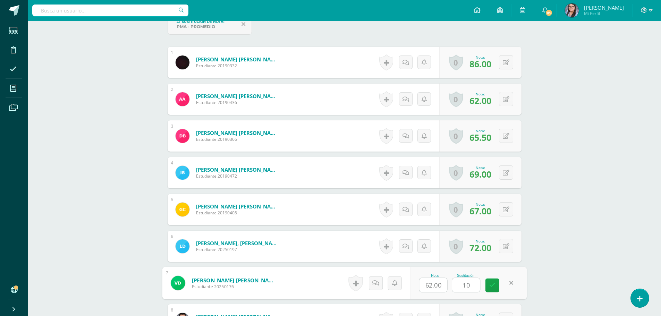
type input "100"
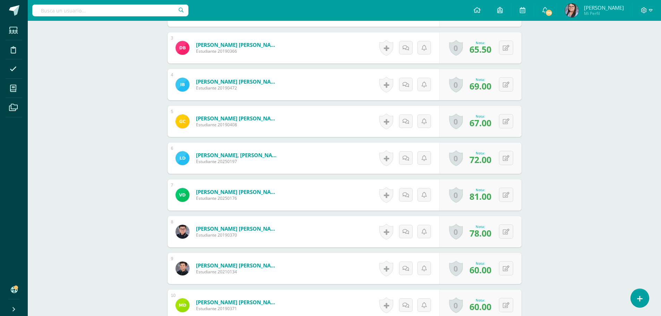
scroll to position [326, 0]
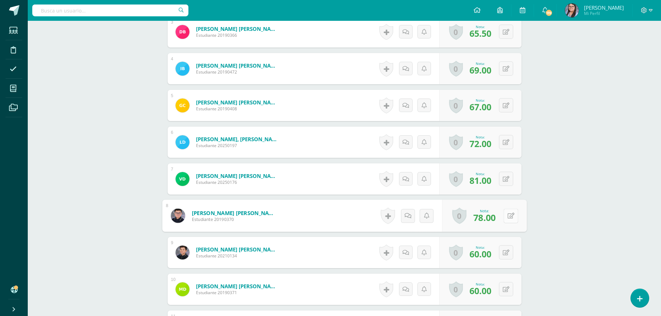
click at [505, 216] on button at bounding box center [511, 216] width 15 height 15
type input "100"
click at [504, 249] on button at bounding box center [511, 252] width 15 height 15
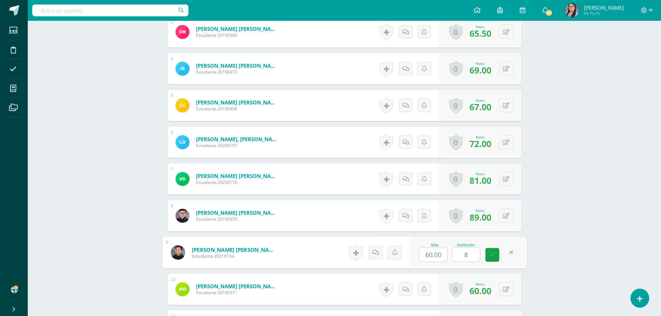
type input "85"
click at [504, 288] on button at bounding box center [506, 289] width 14 height 14
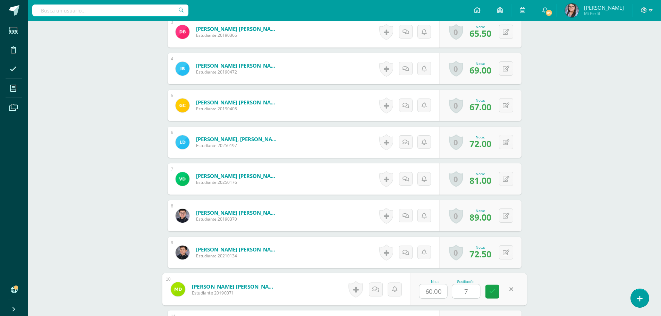
type input "75"
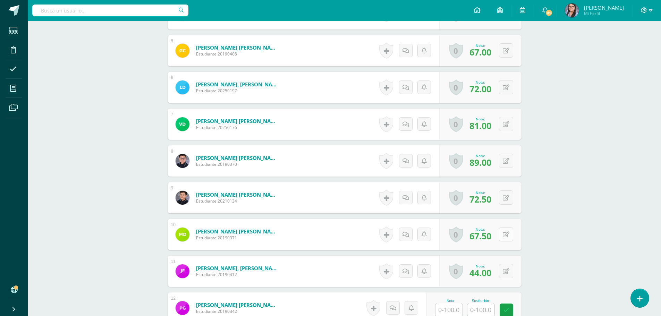
scroll to position [396, 0]
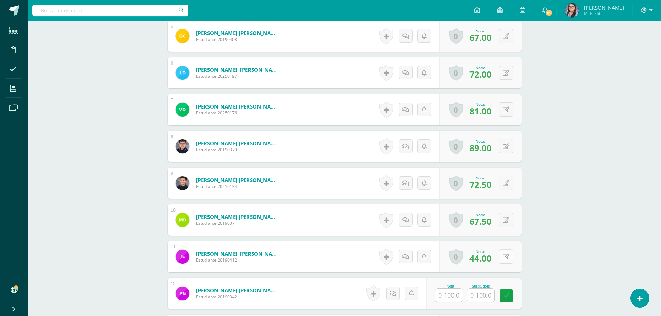
click at [507, 254] on icon at bounding box center [506, 257] width 7 height 6
type input "90"
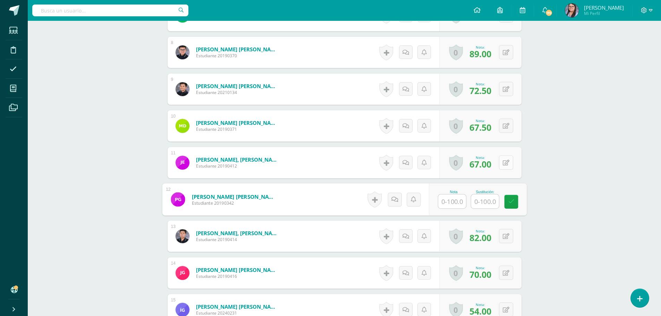
scroll to position [500, 0]
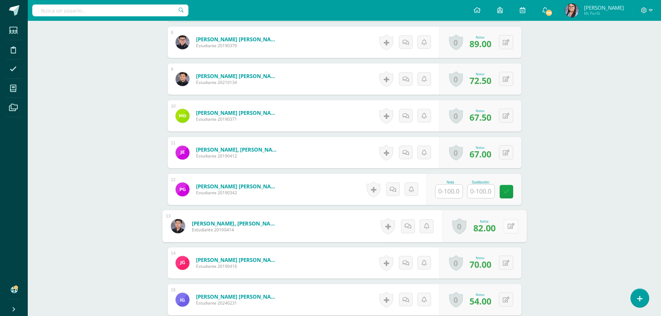
click at [507, 226] on button at bounding box center [511, 226] width 15 height 15
type input "100"
click at [507, 260] on icon at bounding box center [506, 263] width 7 height 6
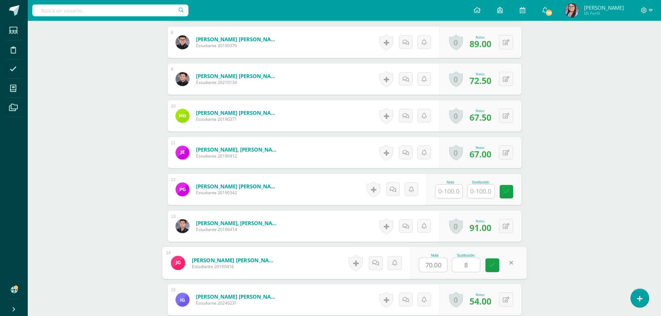
type input "88"
click at [509, 296] on button at bounding box center [506, 300] width 14 height 14
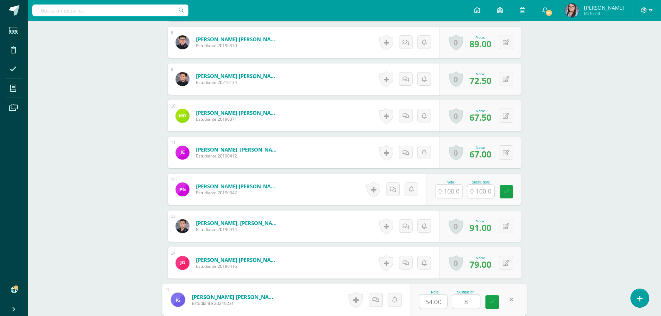
type input "85"
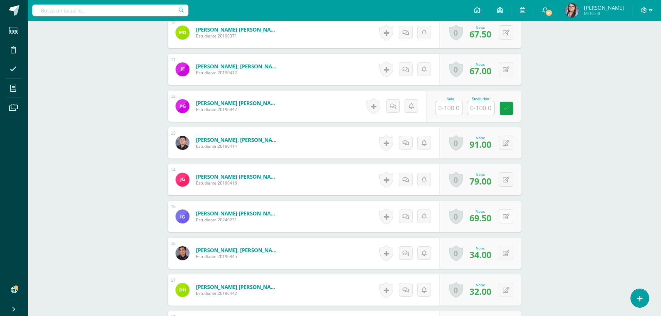
scroll to position [604, 0]
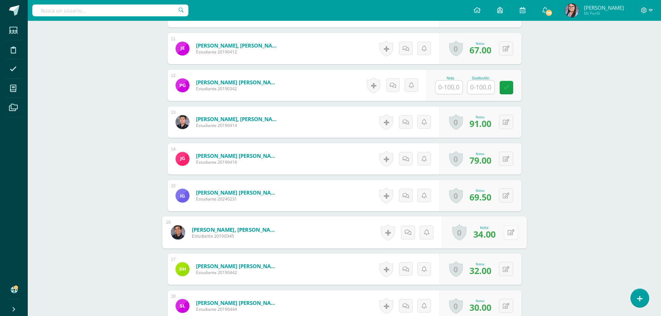
click at [504, 234] on button at bounding box center [511, 232] width 15 height 15
type input "95"
click at [502, 268] on div "0 Logros Logros obtenidos Aún no hay logros agregados Nota: 32.00" at bounding box center [484, 269] width 85 height 32
click at [509, 267] on icon at bounding box center [510, 269] width 7 height 6
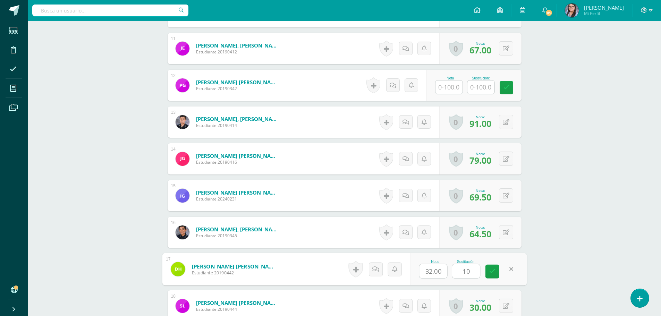
type input "100"
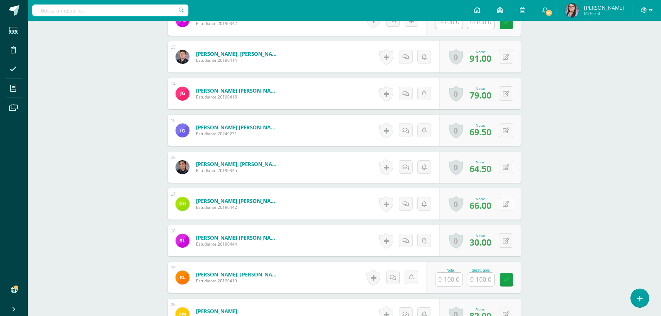
scroll to position [673, 0]
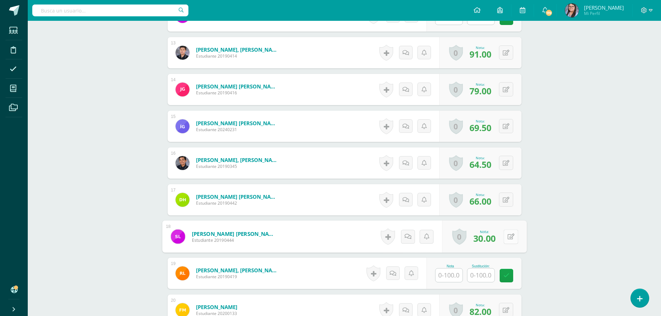
click at [507, 236] on button at bounding box center [511, 236] width 15 height 15
type input "70"
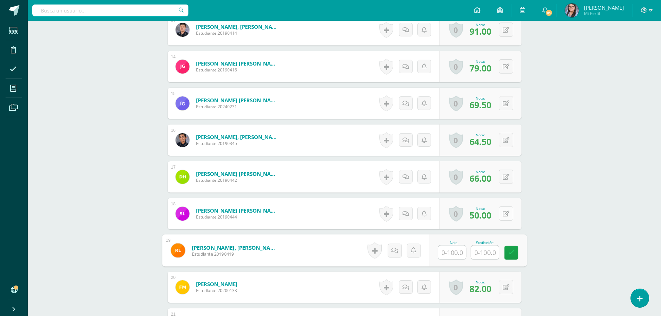
scroll to position [743, 0]
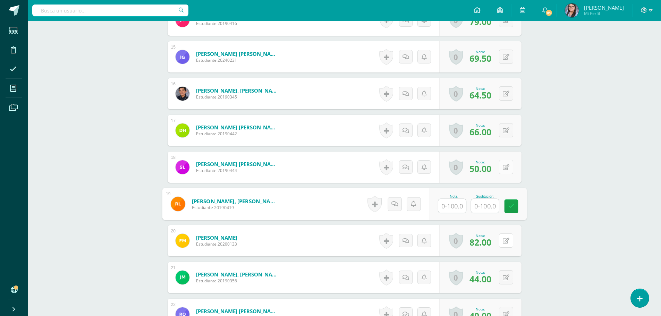
click at [507, 236] on button at bounding box center [506, 241] width 14 height 14
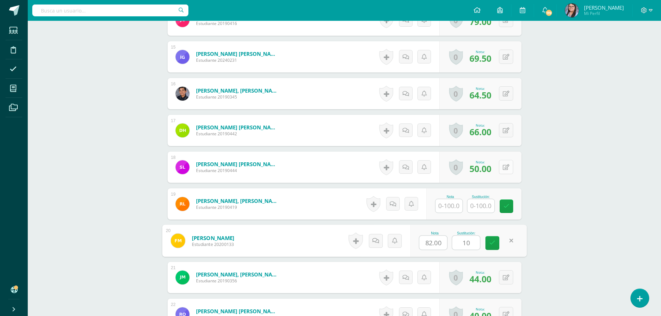
type input "100"
click at [506, 278] on button at bounding box center [506, 277] width 14 height 14
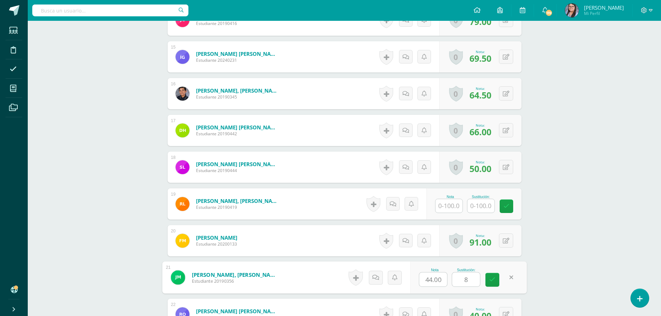
type input "85"
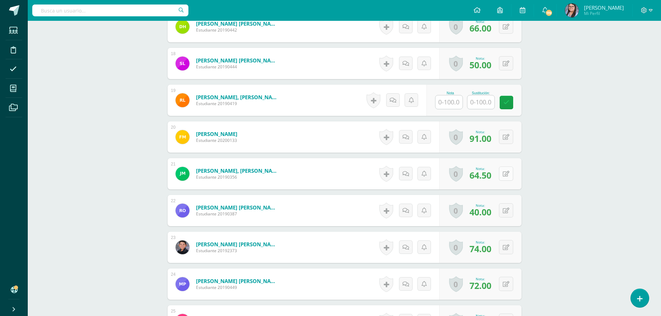
scroll to position [847, 0]
click at [504, 211] on button at bounding box center [511, 210] width 15 height 15
type input "85"
click at [509, 249] on icon at bounding box center [506, 247] width 7 height 6
type input "100"
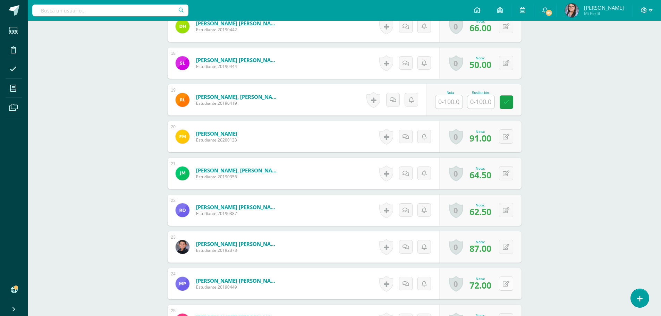
click at [507, 281] on icon at bounding box center [506, 284] width 7 height 6
type input "100"
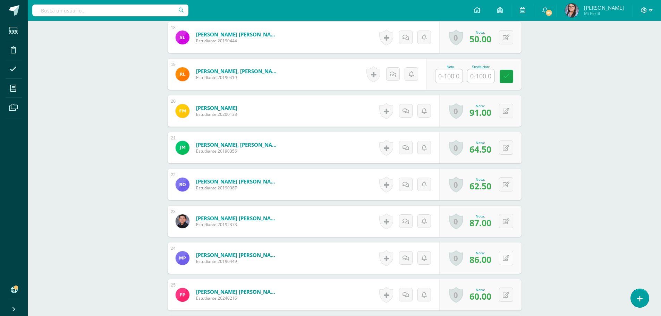
scroll to position [916, 0]
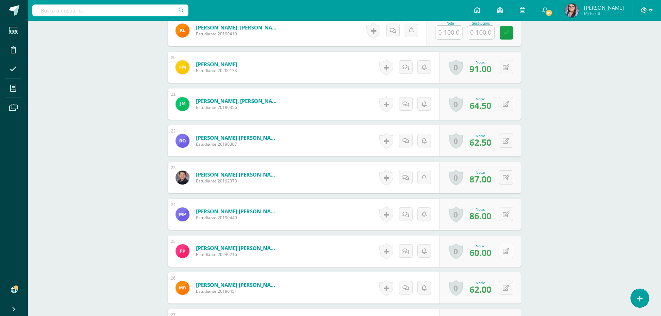
click at [504, 251] on button at bounding box center [506, 251] width 14 height 14
type input "85"
click at [506, 285] on button at bounding box center [511, 288] width 15 height 15
type input "90"
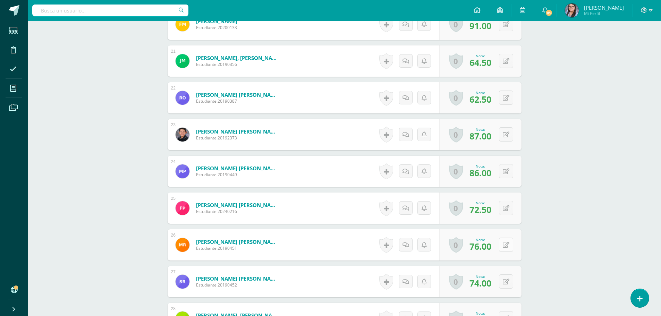
scroll to position [1021, 0]
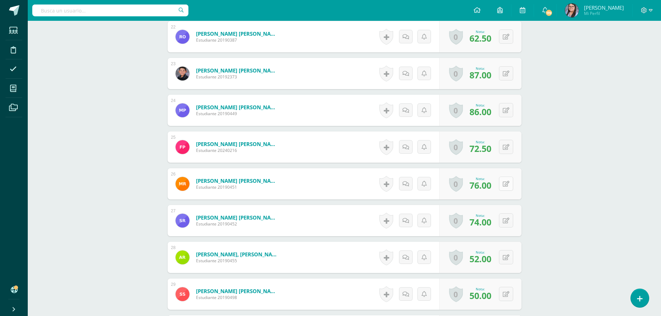
click at [505, 184] on button at bounding box center [506, 184] width 14 height 14
click at [503, 220] on div "0 Logros Logros obtenidos Aún no hay logros agregados Nota: 74.00" at bounding box center [480, 220] width 82 height 31
click at [509, 223] on icon at bounding box center [510, 221] width 7 height 6
type input "95"
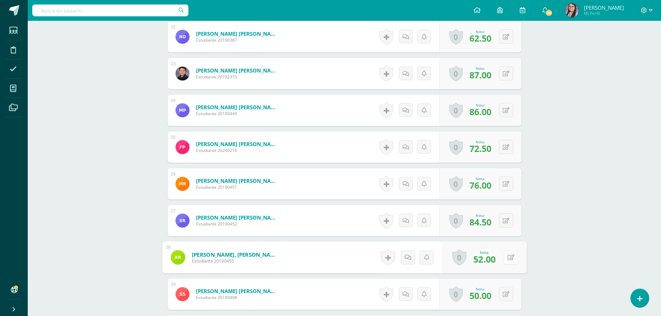
click at [509, 257] on button at bounding box center [511, 257] width 15 height 15
type input "69"
click at [507, 292] on icon at bounding box center [510, 294] width 7 height 6
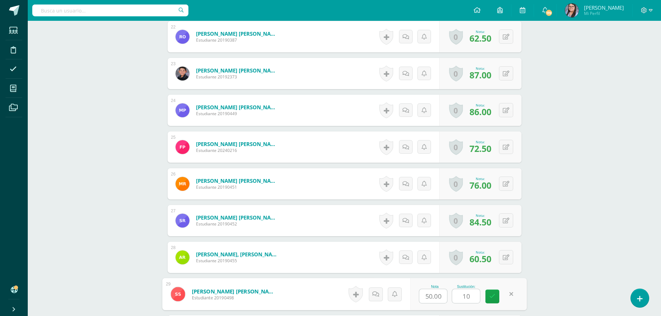
type input "100"
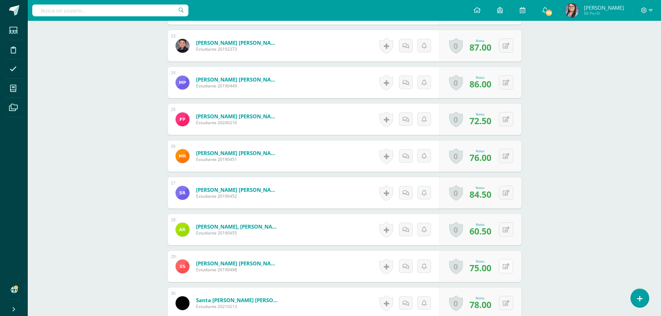
scroll to position [1090, 0]
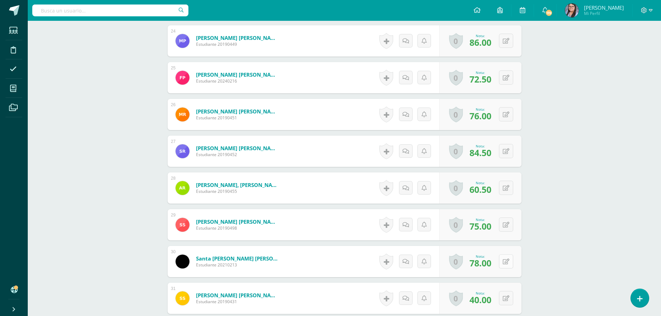
click at [508, 259] on icon at bounding box center [506, 262] width 7 height 6
type input "100"
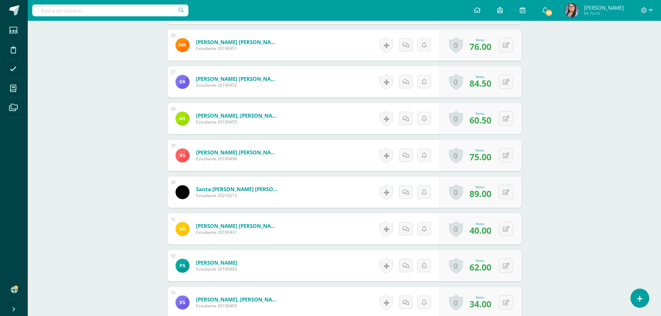
click at [498, 230] on div "0 Logros Logros obtenidos Aún no hay logros agregados Nota: 40.00" at bounding box center [480, 228] width 82 height 31
click at [503, 232] on button at bounding box center [506, 229] width 14 height 14
type input "90"
click at [504, 266] on button at bounding box center [511, 266] width 15 height 15
type input "100"
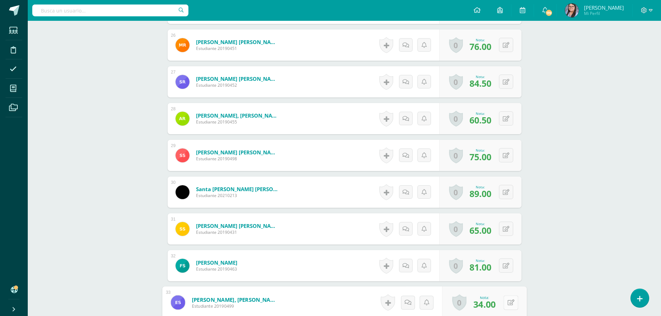
click at [509, 302] on icon at bounding box center [510, 303] width 7 height 6
type input "100"
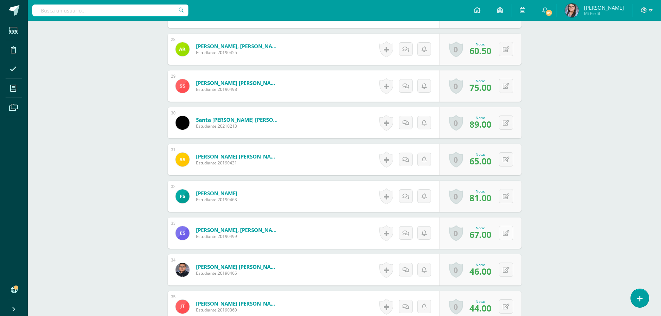
scroll to position [1263, 0]
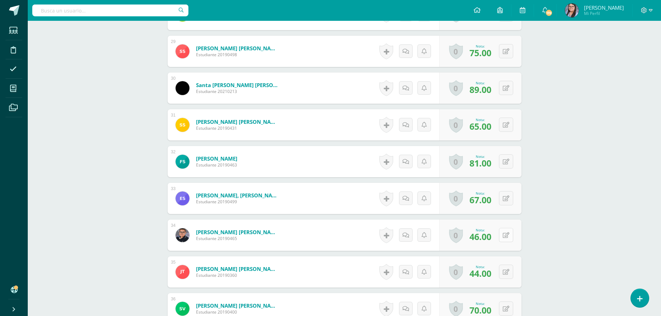
click at [506, 232] on button at bounding box center [506, 235] width 14 height 14
type input "75"
click at [504, 273] on button at bounding box center [506, 272] width 14 height 14
type input "80"
click at [506, 307] on button at bounding box center [506, 309] width 14 height 14
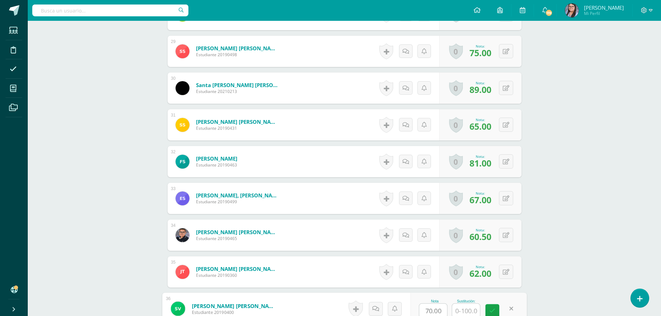
scroll to position [1265, 0]
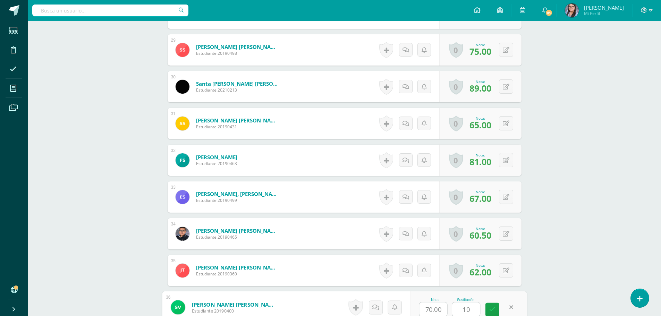
type input "100"
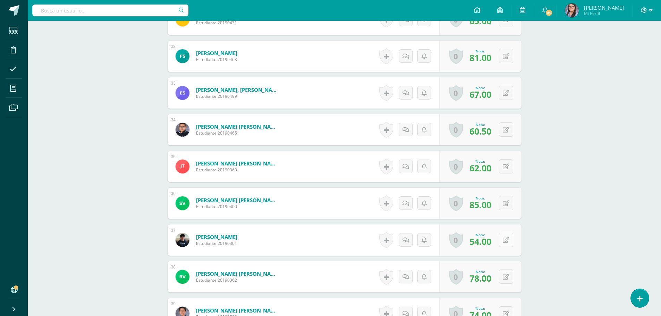
click at [503, 240] on button at bounding box center [506, 240] width 14 height 14
type input "100"
click at [505, 272] on button at bounding box center [506, 277] width 14 height 14
type input "85"
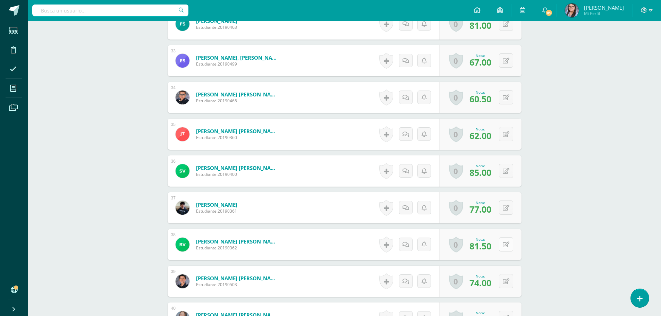
scroll to position [1438, 0]
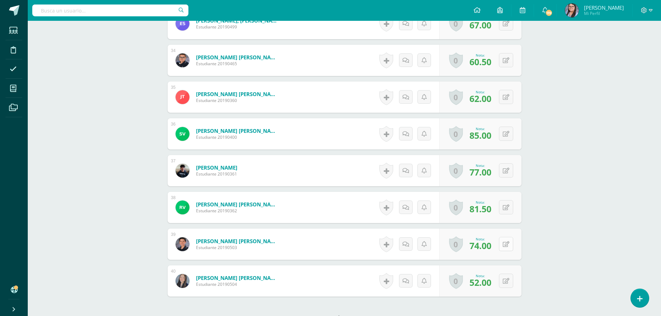
click at [506, 242] on button at bounding box center [506, 244] width 14 height 14
type input "90"
click at [509, 280] on button at bounding box center [511, 281] width 15 height 15
type input "85"
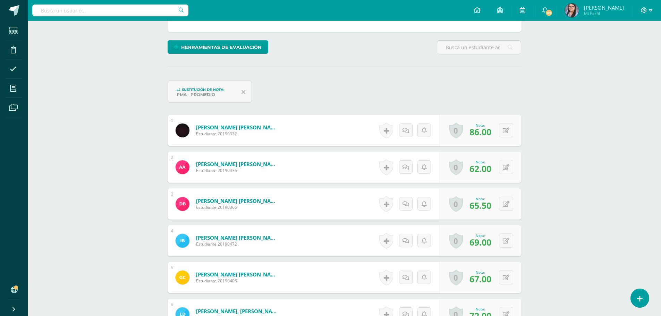
scroll to position [0, 0]
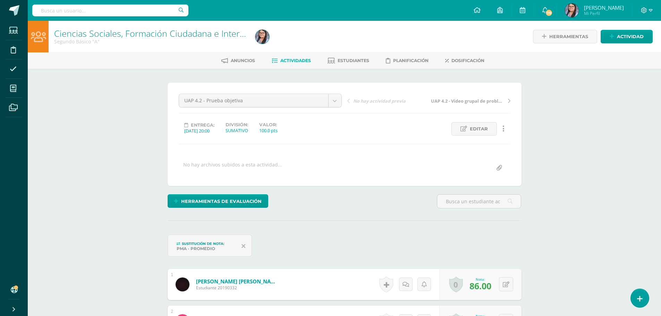
click at [296, 58] on span "Actividades" at bounding box center [295, 60] width 31 height 5
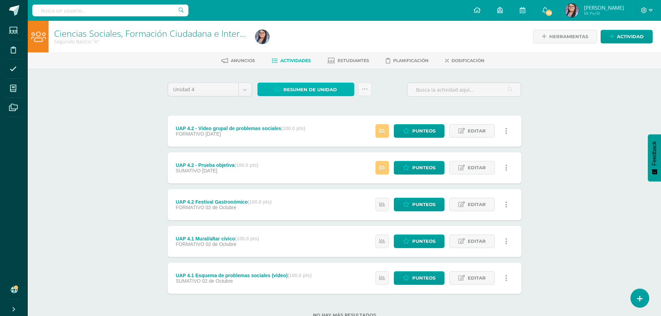
click at [288, 90] on span "Resumen de unidad" at bounding box center [310, 89] width 53 height 13
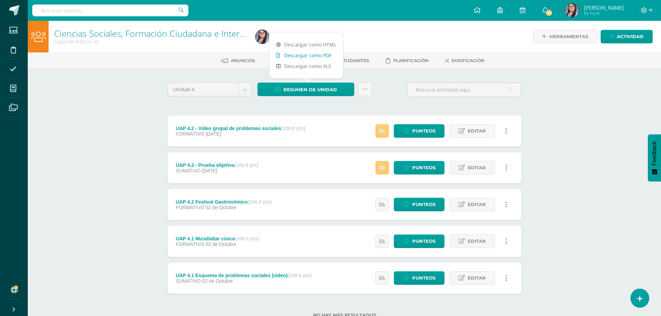
click at [296, 58] on link "Descargar como PDF" at bounding box center [306, 55] width 74 height 11
click at [481, 11] on icon at bounding box center [477, 10] width 7 height 6
